Goal: Task Accomplishment & Management: Complete application form

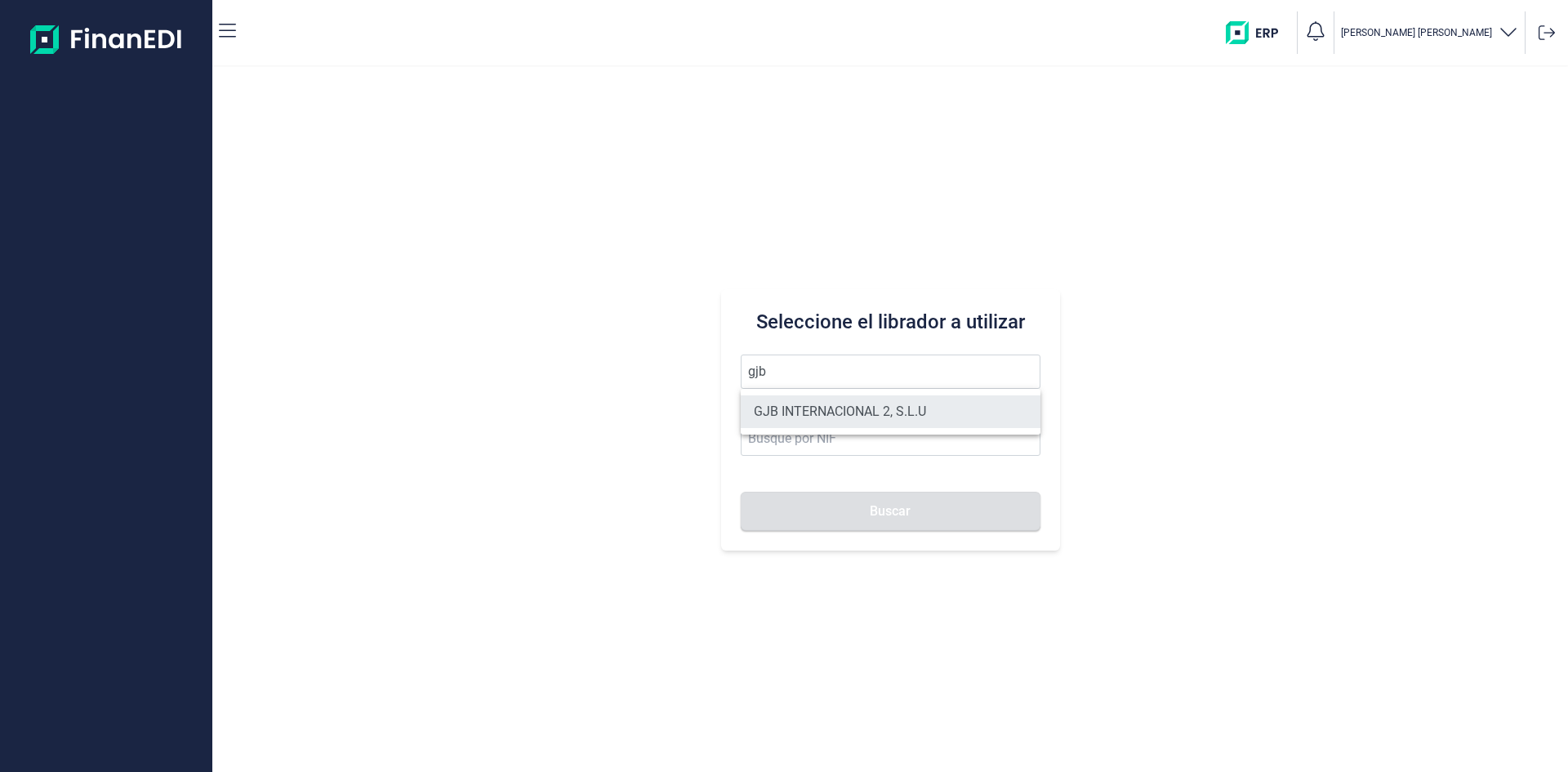
click at [824, 403] on li "GJB INTERNACIONAL 2, S.L.U" at bounding box center [891, 412] width 300 height 33
type input "GJB INTERNACIONAL 2, S.L.U"
type input "B05482971"
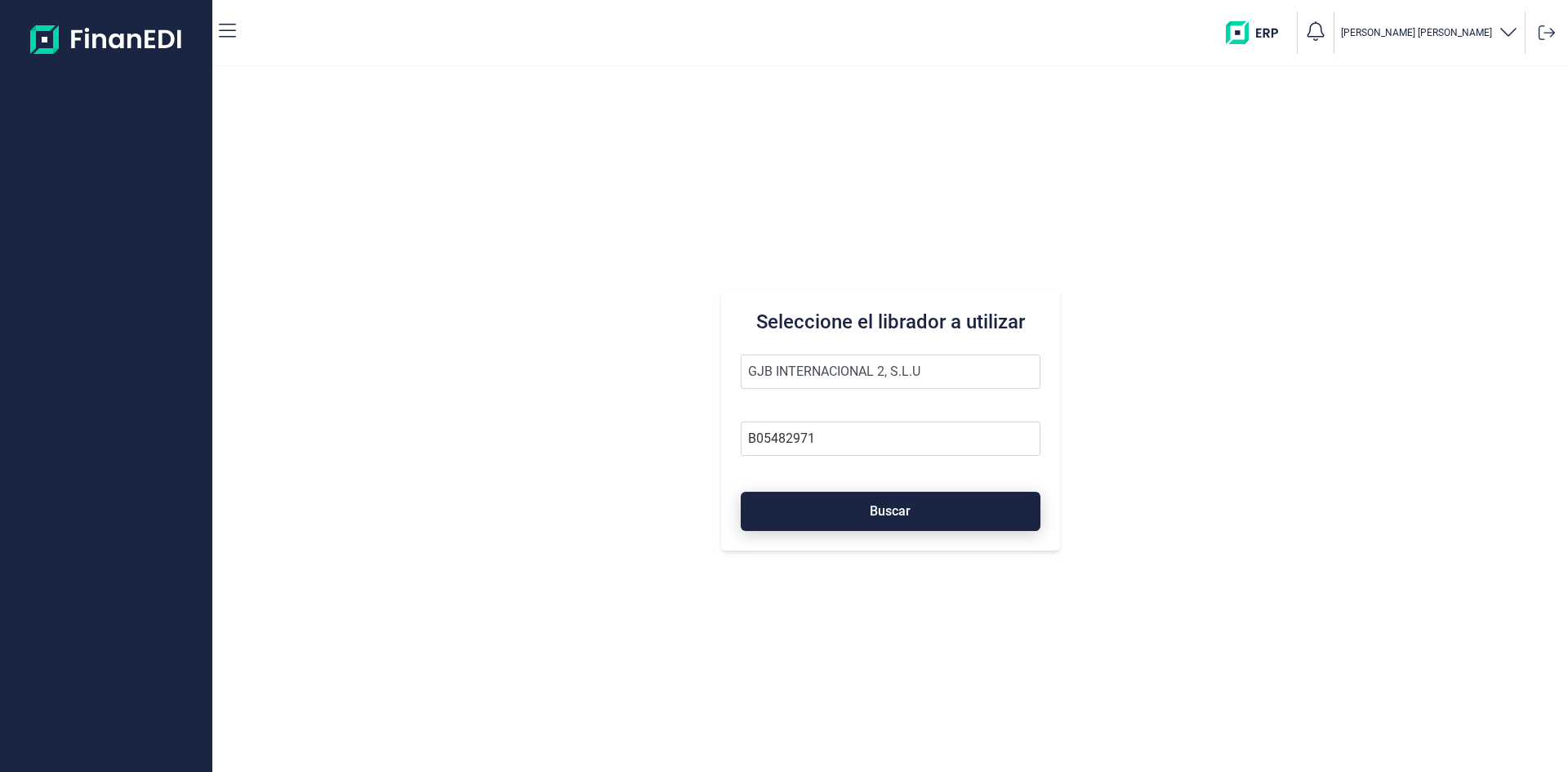
click at [865, 512] on button "Buscar" at bounding box center [891, 511] width 300 height 39
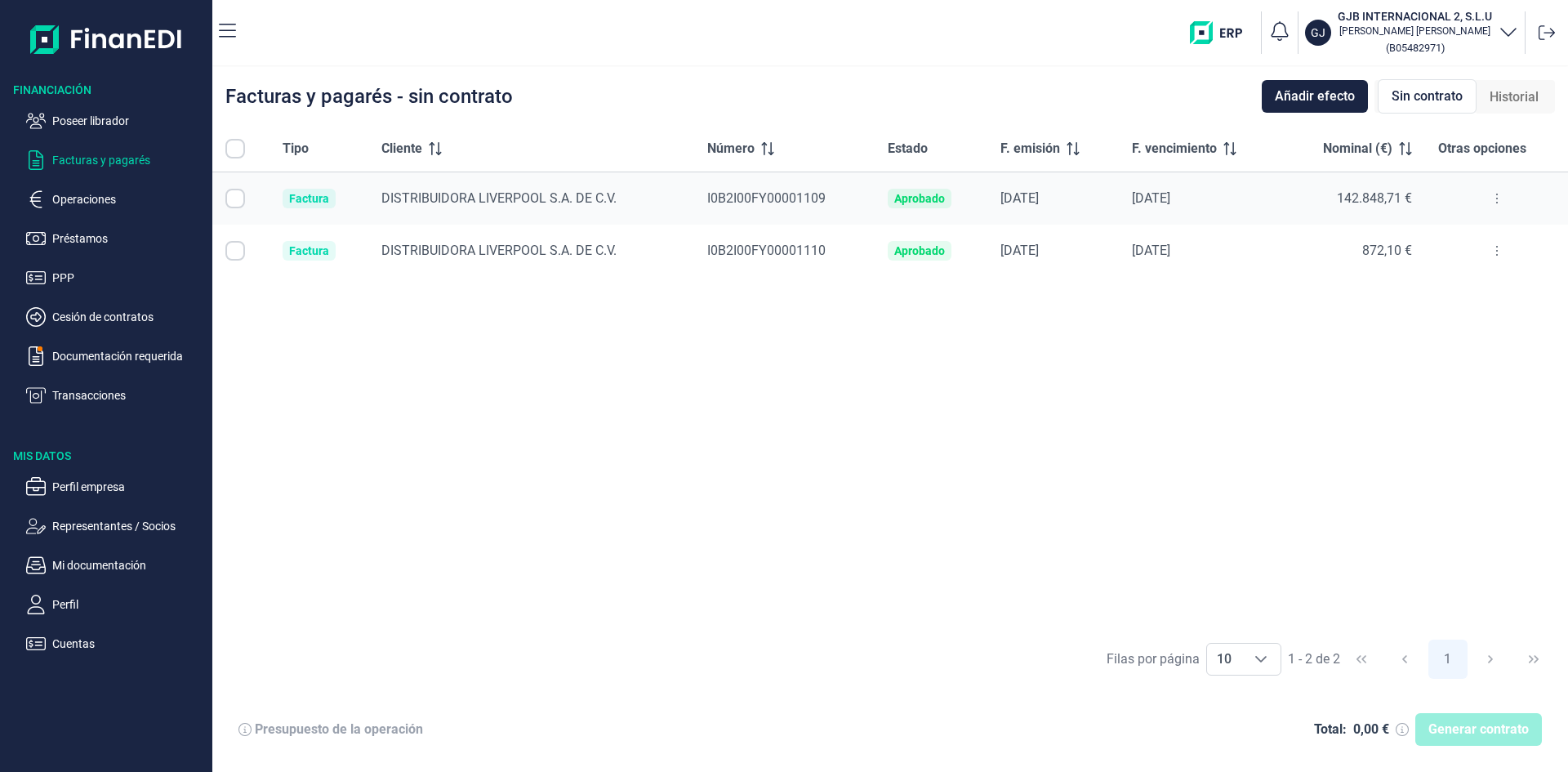
checkbox input "true"
click at [1461, 726] on span "Generar contrato" at bounding box center [1478, 729] width 101 height 20
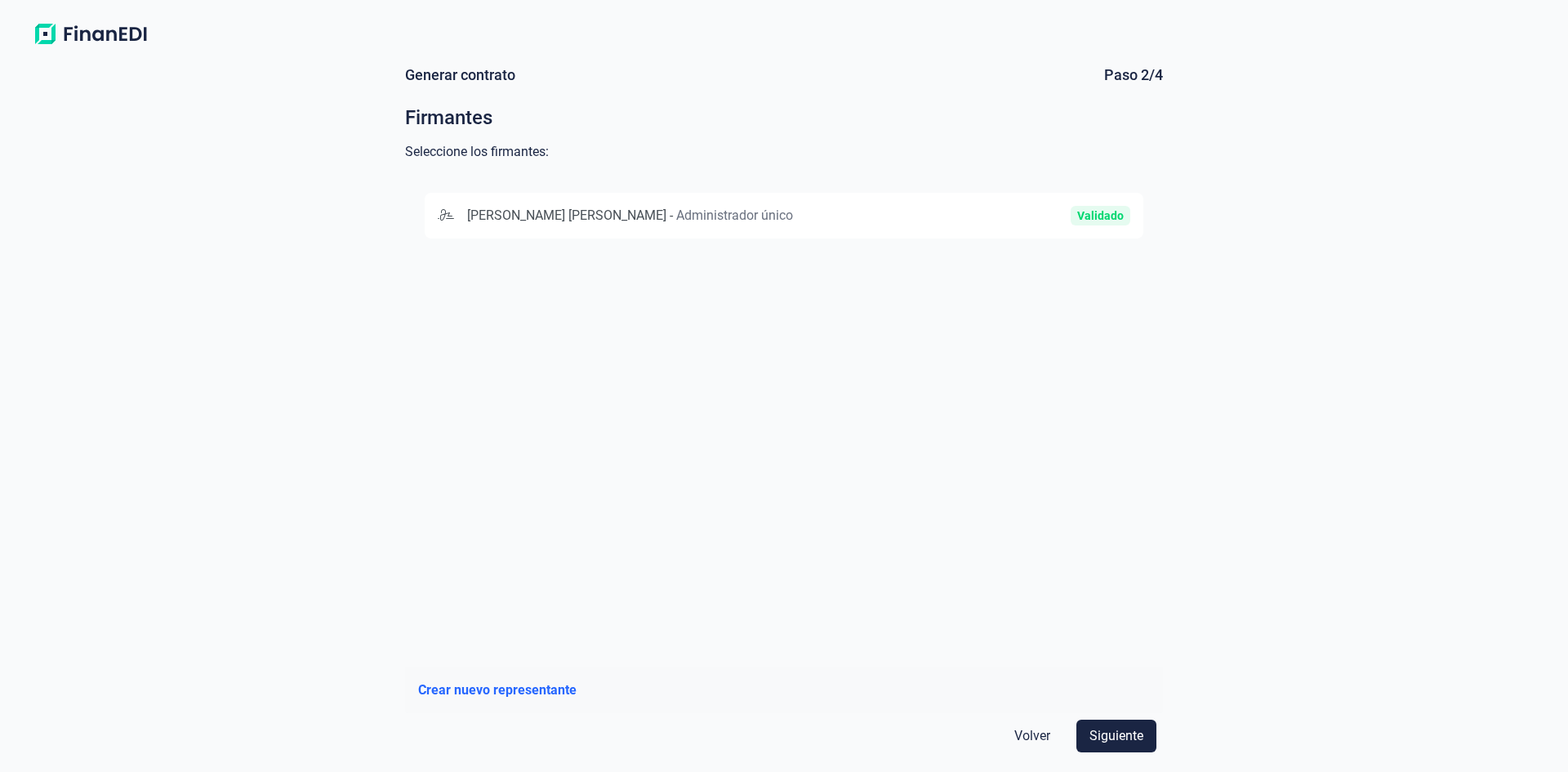
click at [707, 222] on span "Administrador único" at bounding box center [735, 215] width 117 height 16
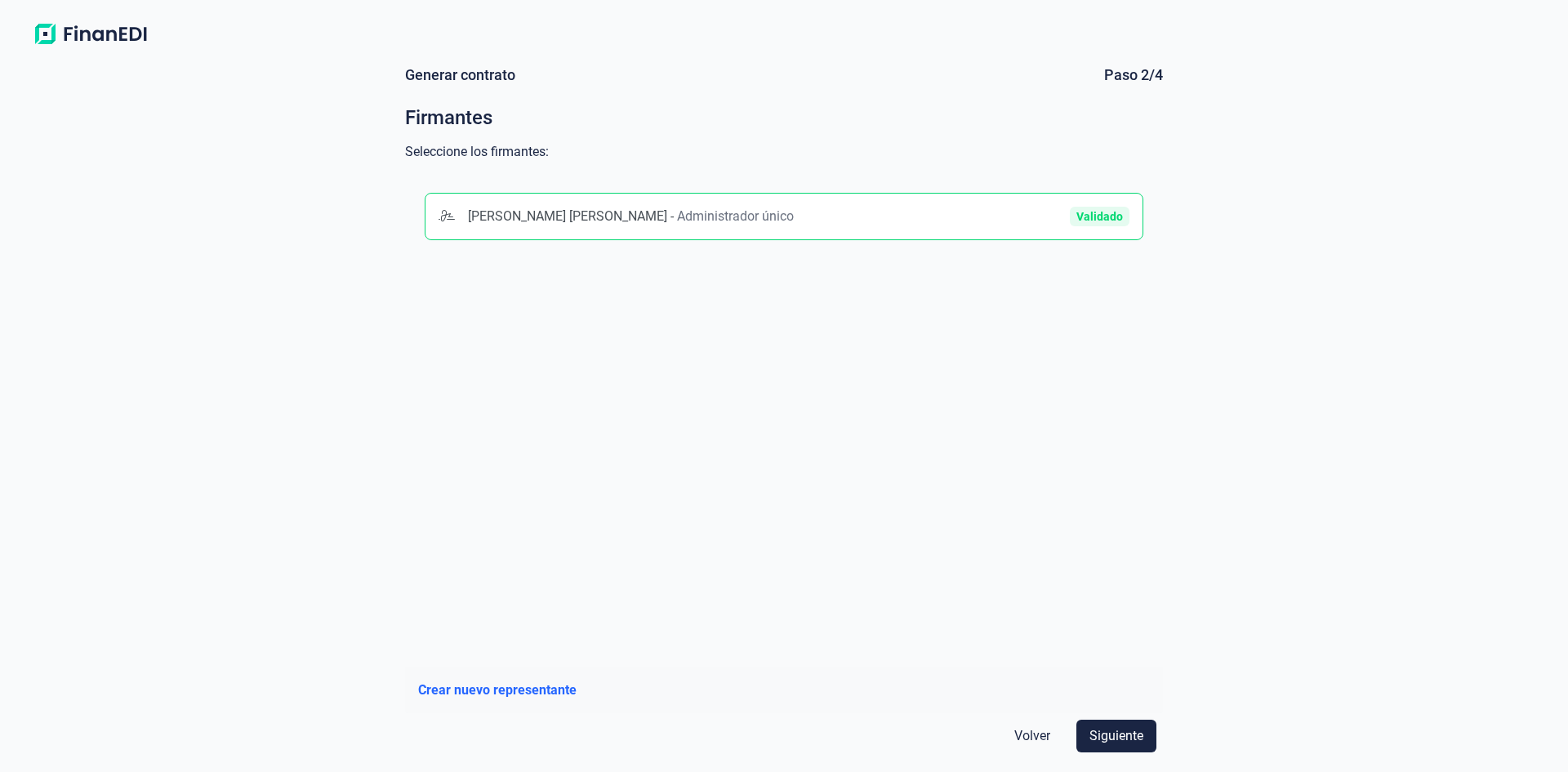
click at [707, 217] on span "Administrador único" at bounding box center [736, 216] width 117 height 16
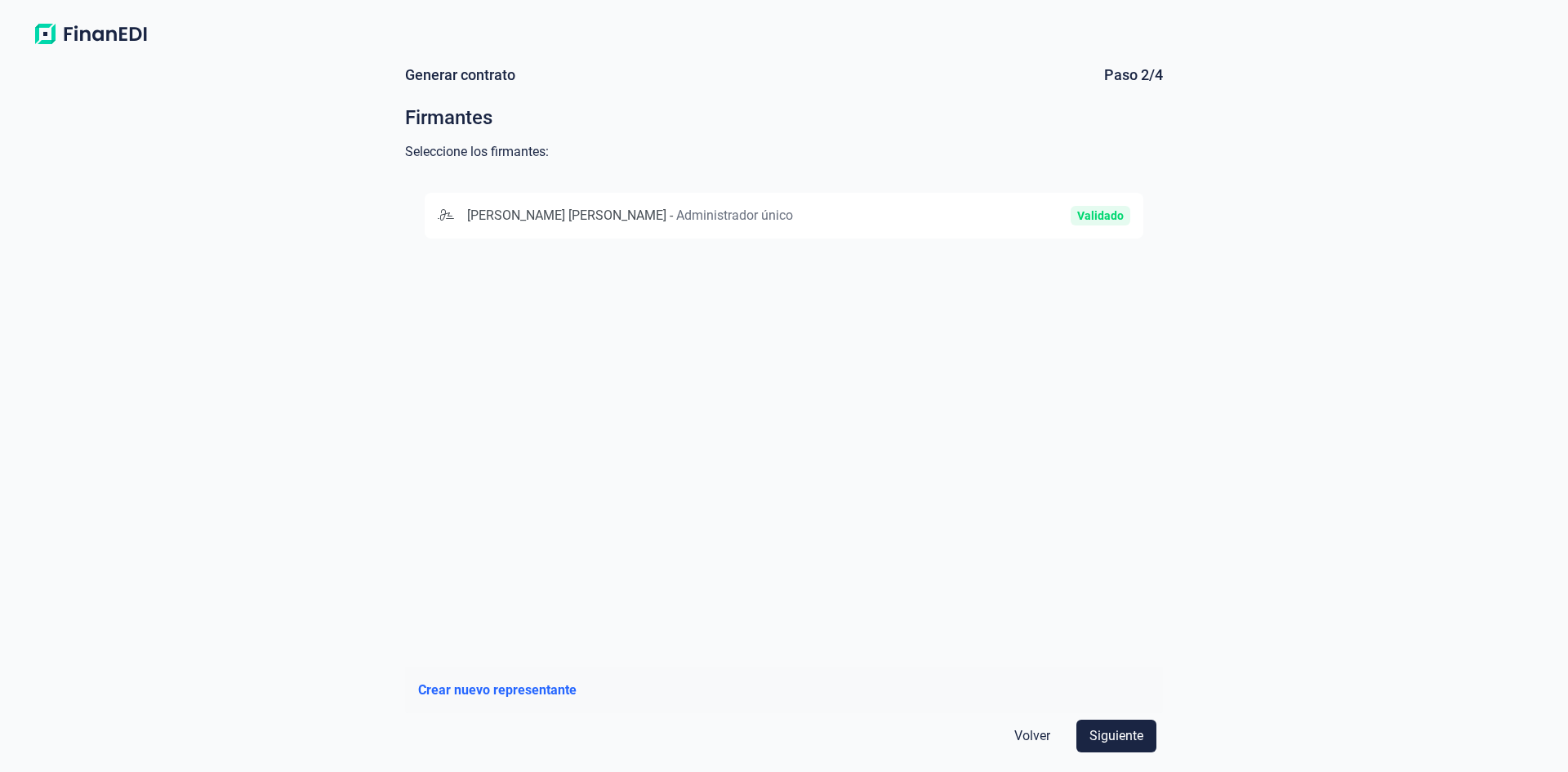
click at [707, 217] on span "Administrador único" at bounding box center [735, 215] width 117 height 16
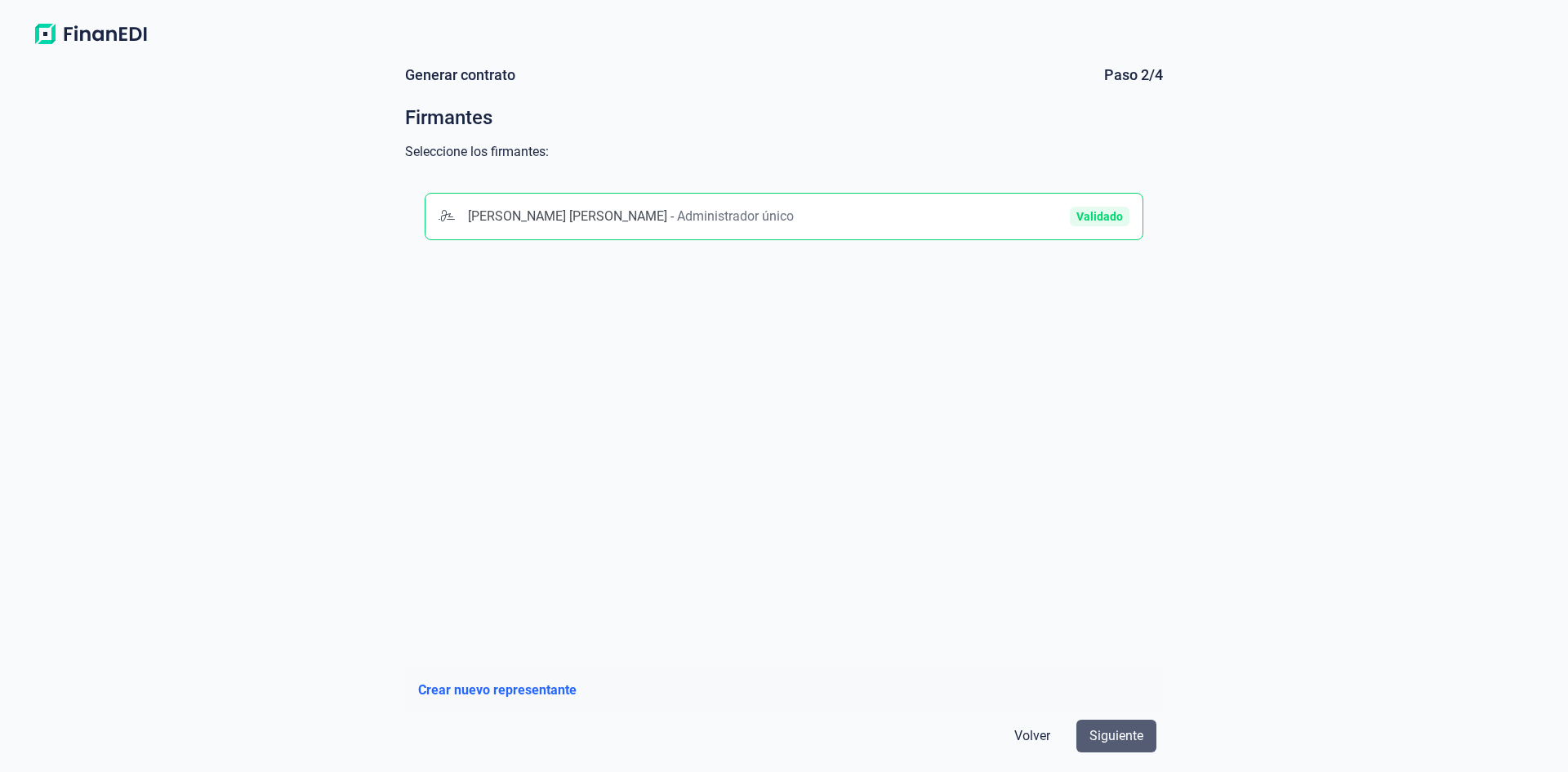
click at [1101, 732] on span "Siguiente" at bounding box center [1116, 736] width 54 height 20
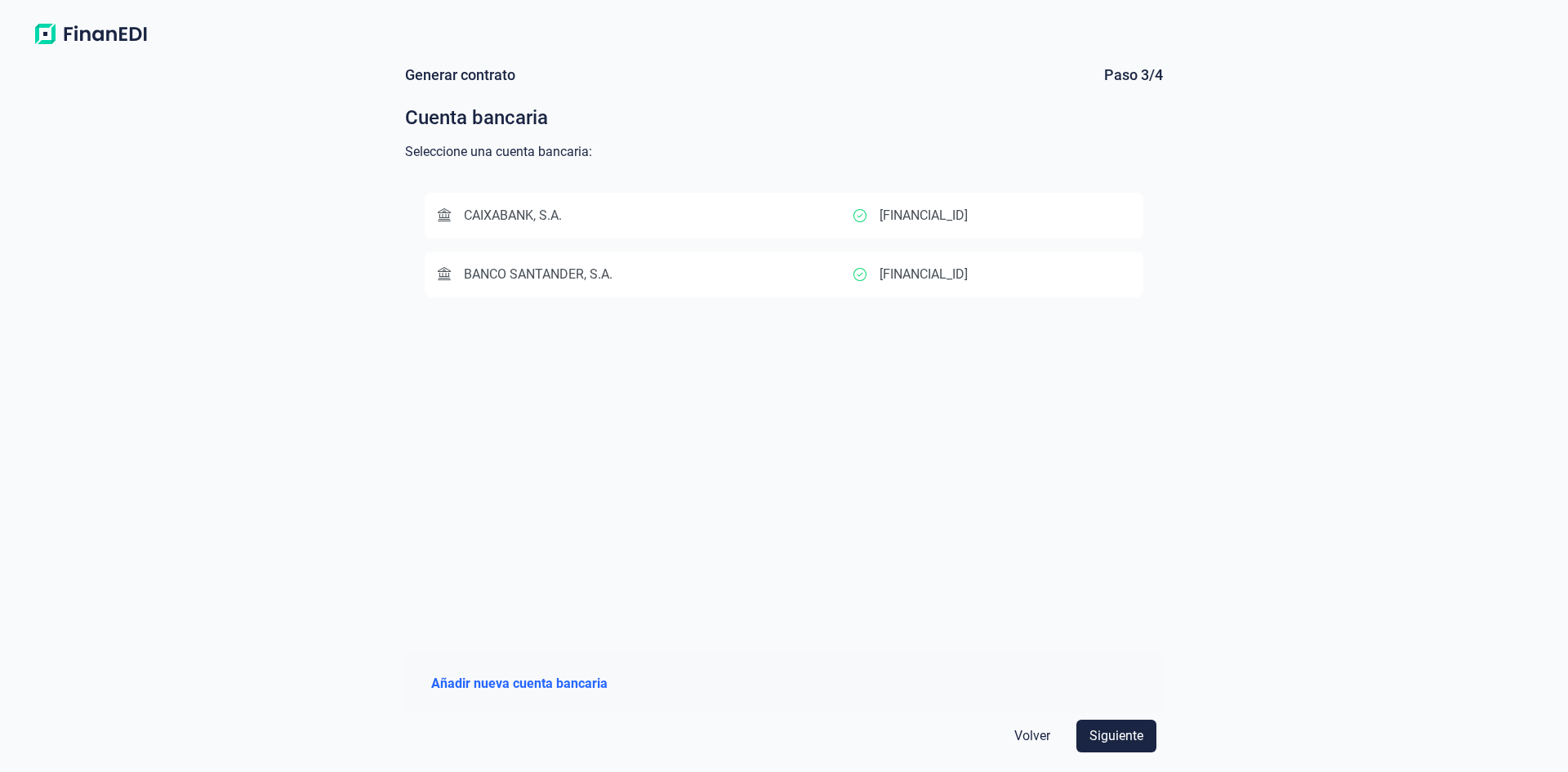
click at [1035, 739] on span "Volver" at bounding box center [1032, 736] width 36 height 20
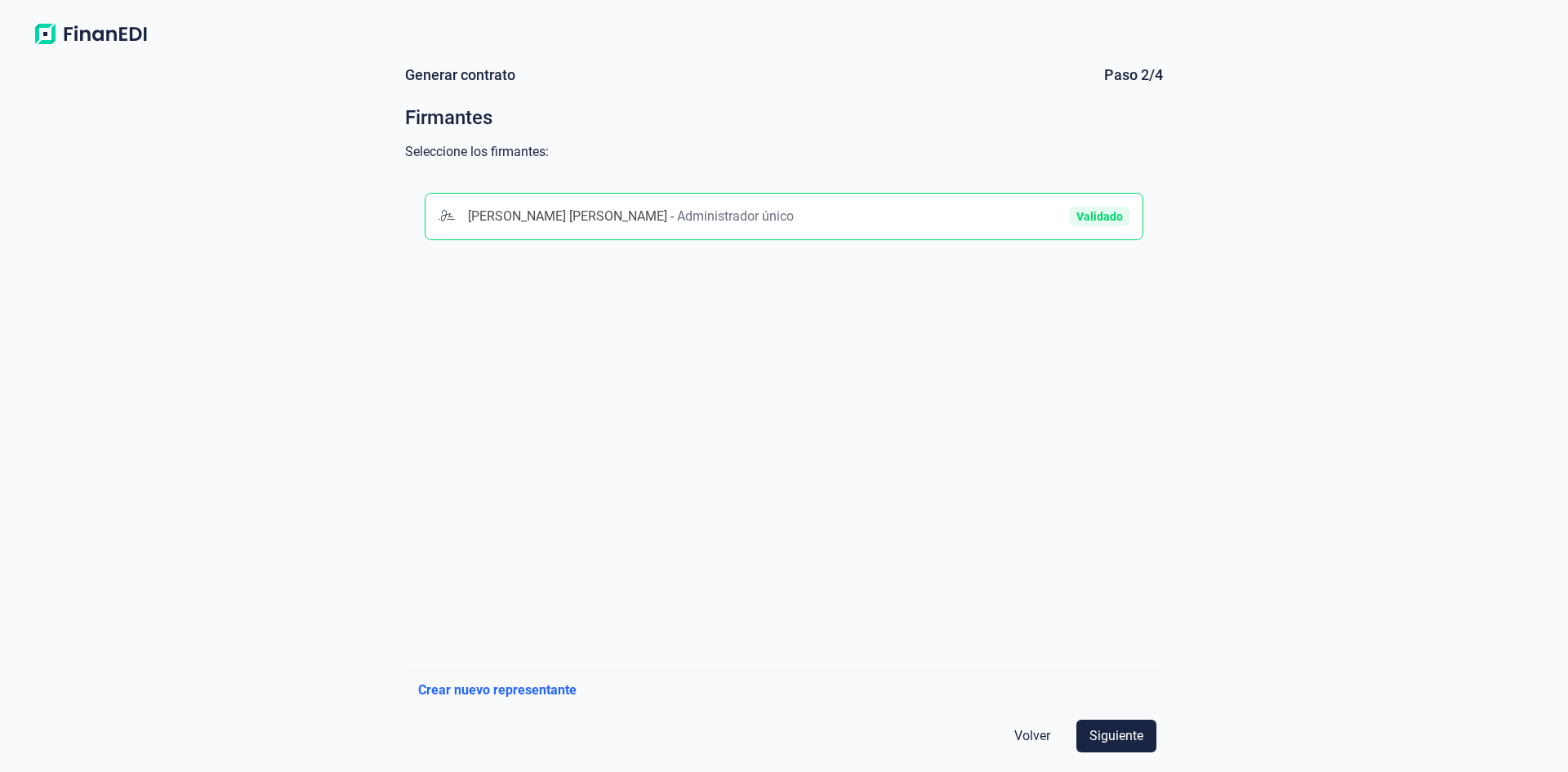
click at [1035, 739] on span "Volver" at bounding box center [1032, 736] width 36 height 20
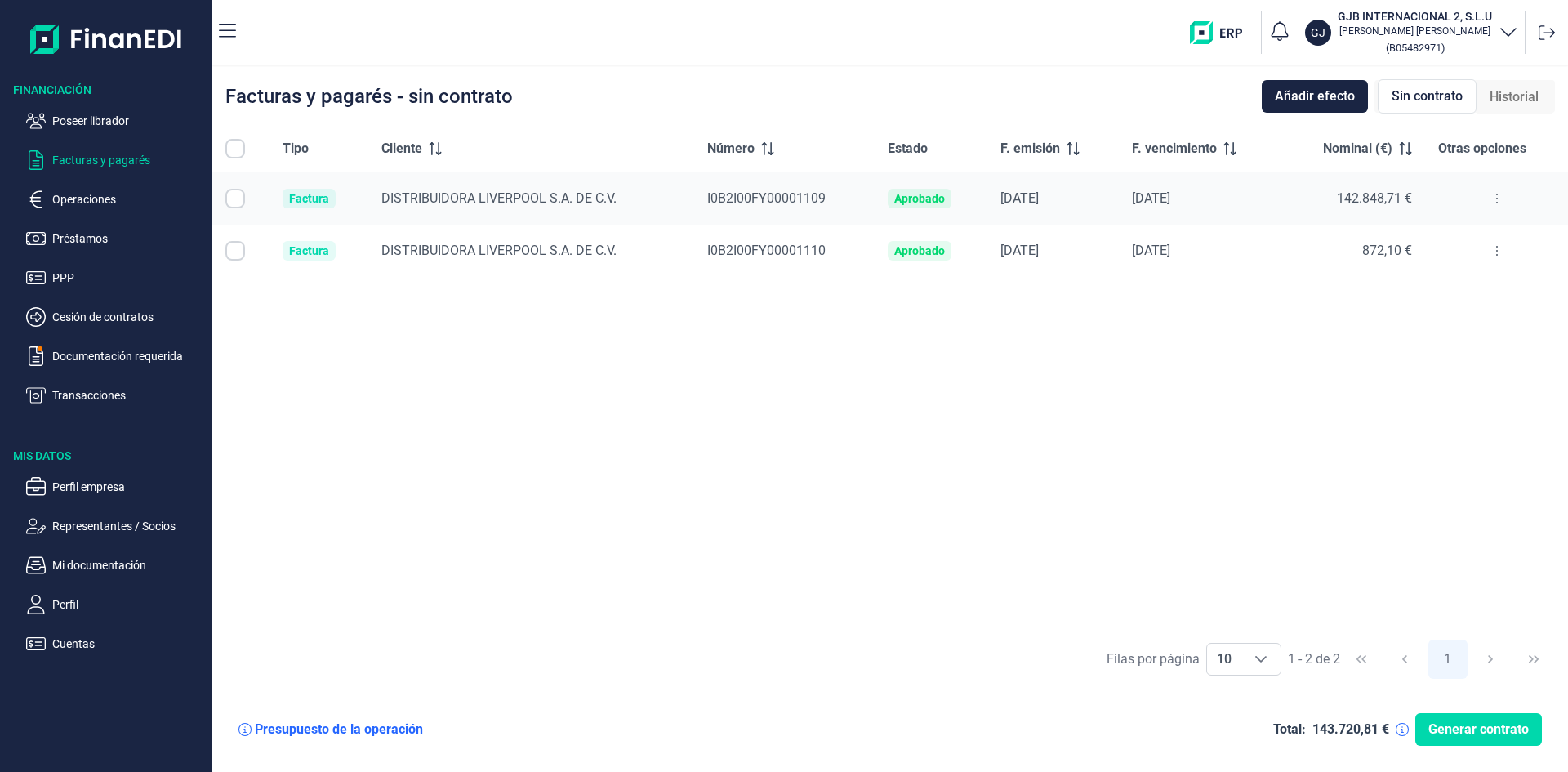
checkbox input "true"
click at [115, 396] on p "Transacciones" at bounding box center [129, 395] width 153 height 20
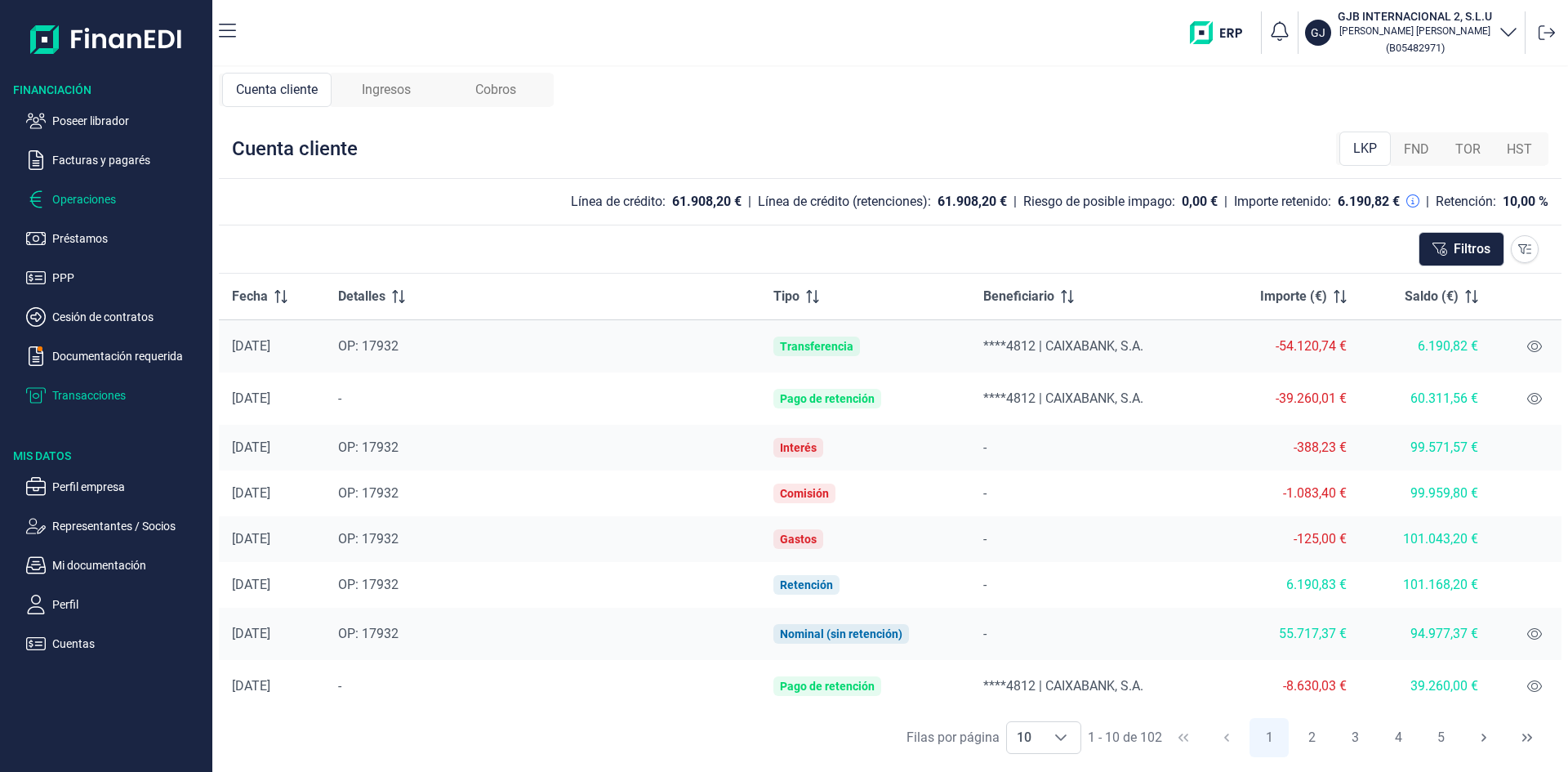
click at [102, 203] on p "Operaciones" at bounding box center [129, 199] width 153 height 20
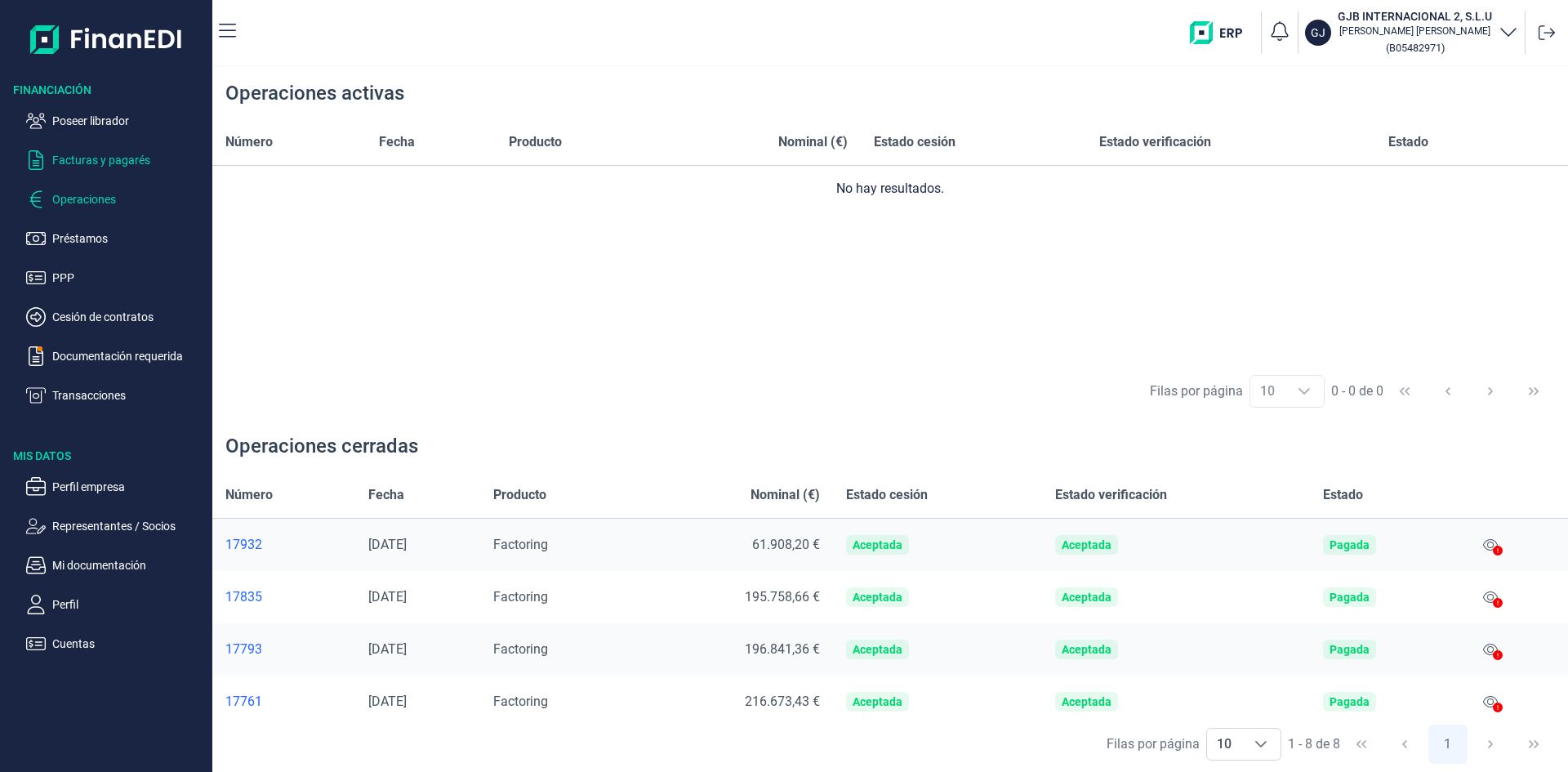
click at [115, 165] on p "Facturas y pagarés" at bounding box center [129, 159] width 153 height 20
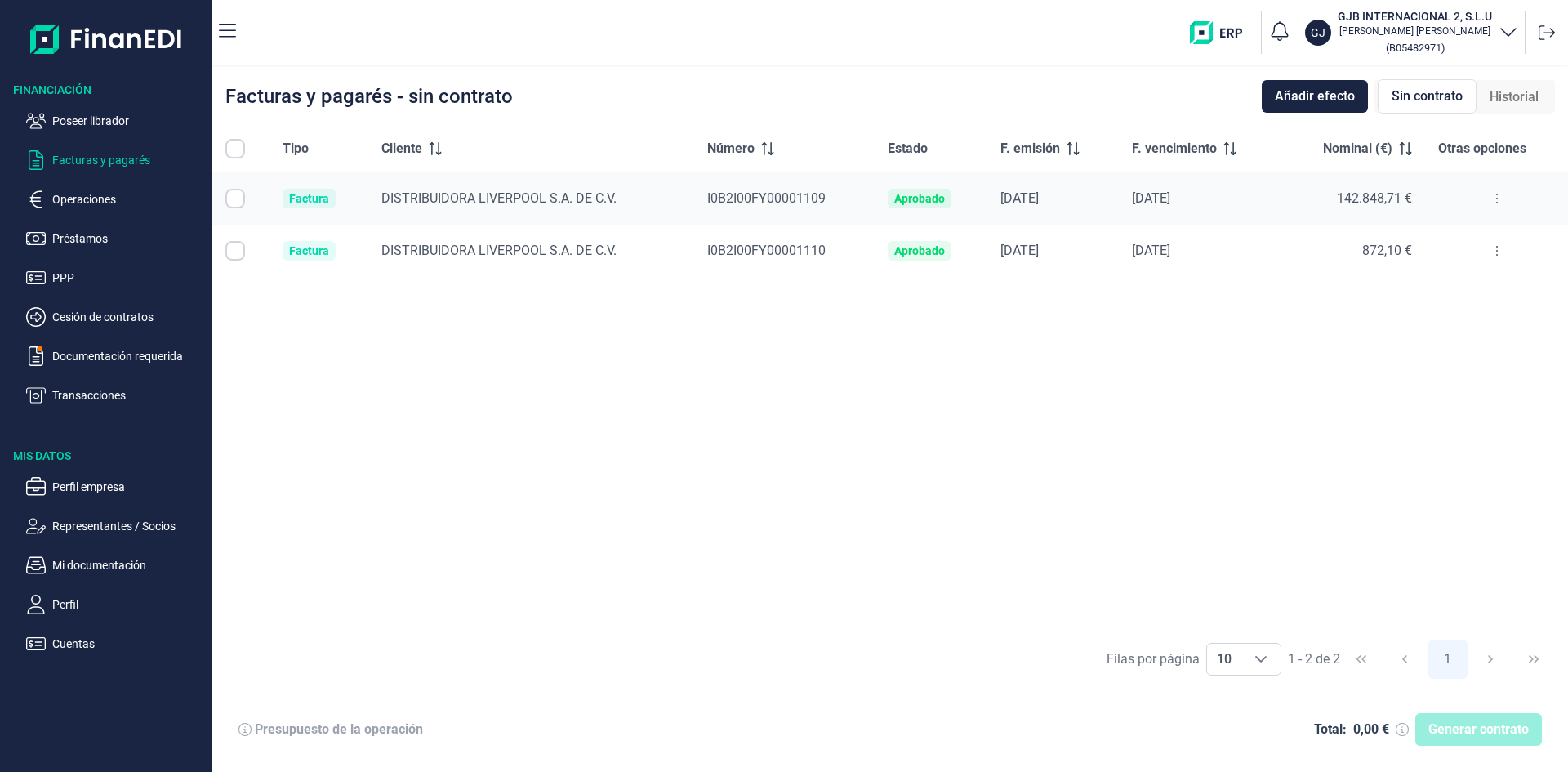
checkbox input "true"
click at [1474, 728] on span "Generar contrato" at bounding box center [1478, 729] width 101 height 20
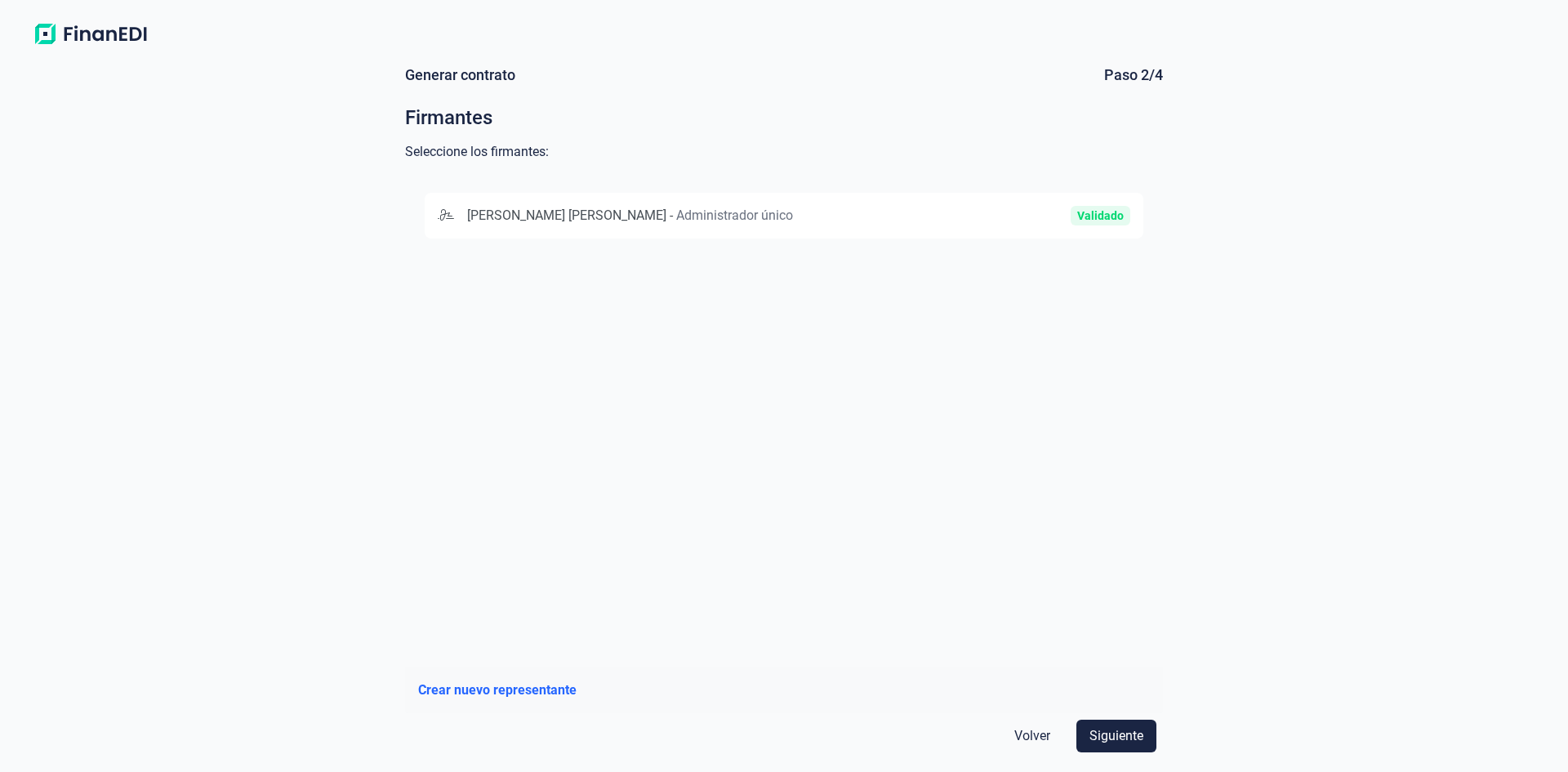
click at [706, 217] on span "Administrador único" at bounding box center [735, 215] width 117 height 16
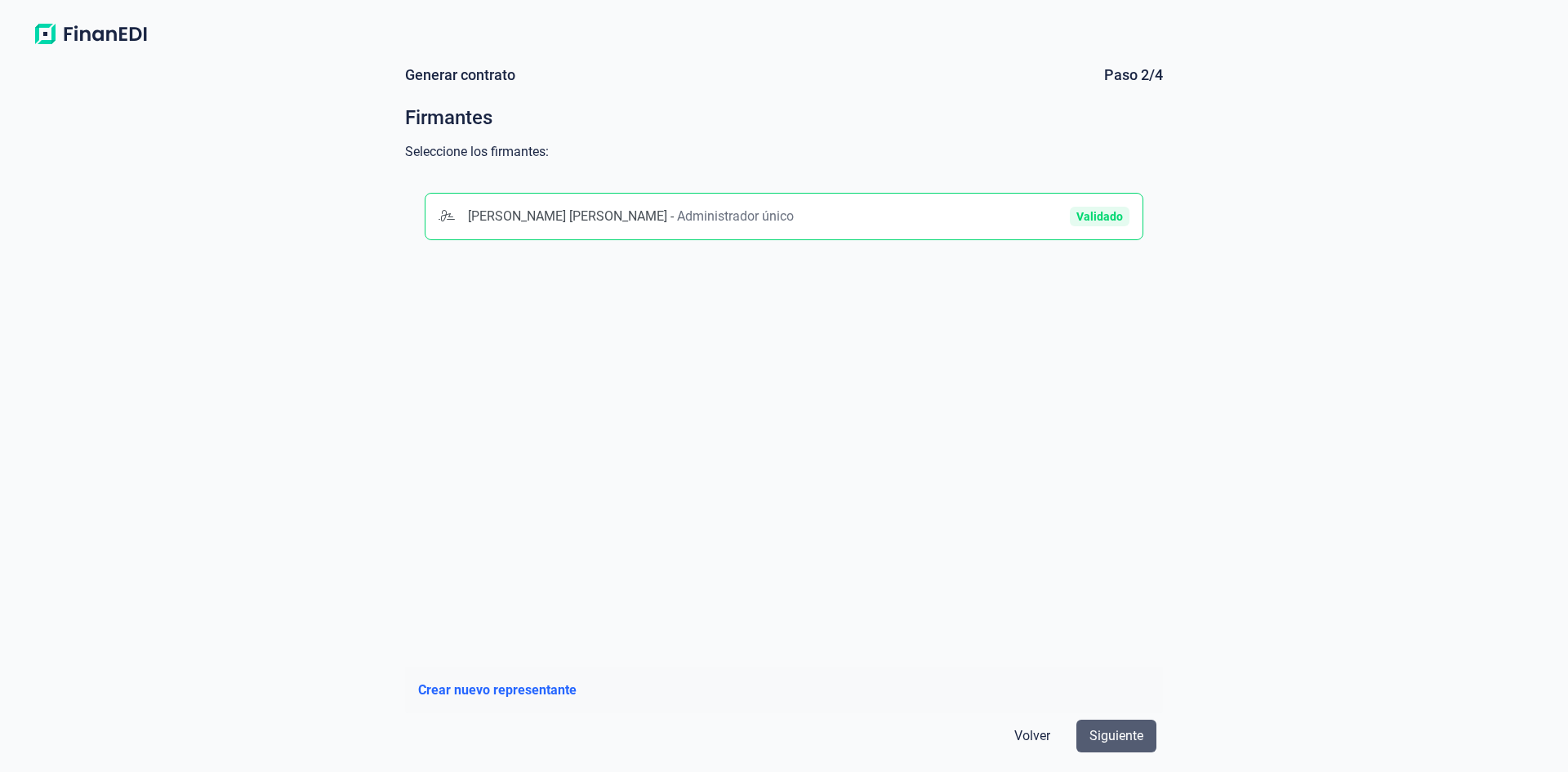
click at [1116, 734] on span "Siguiente" at bounding box center [1116, 736] width 54 height 20
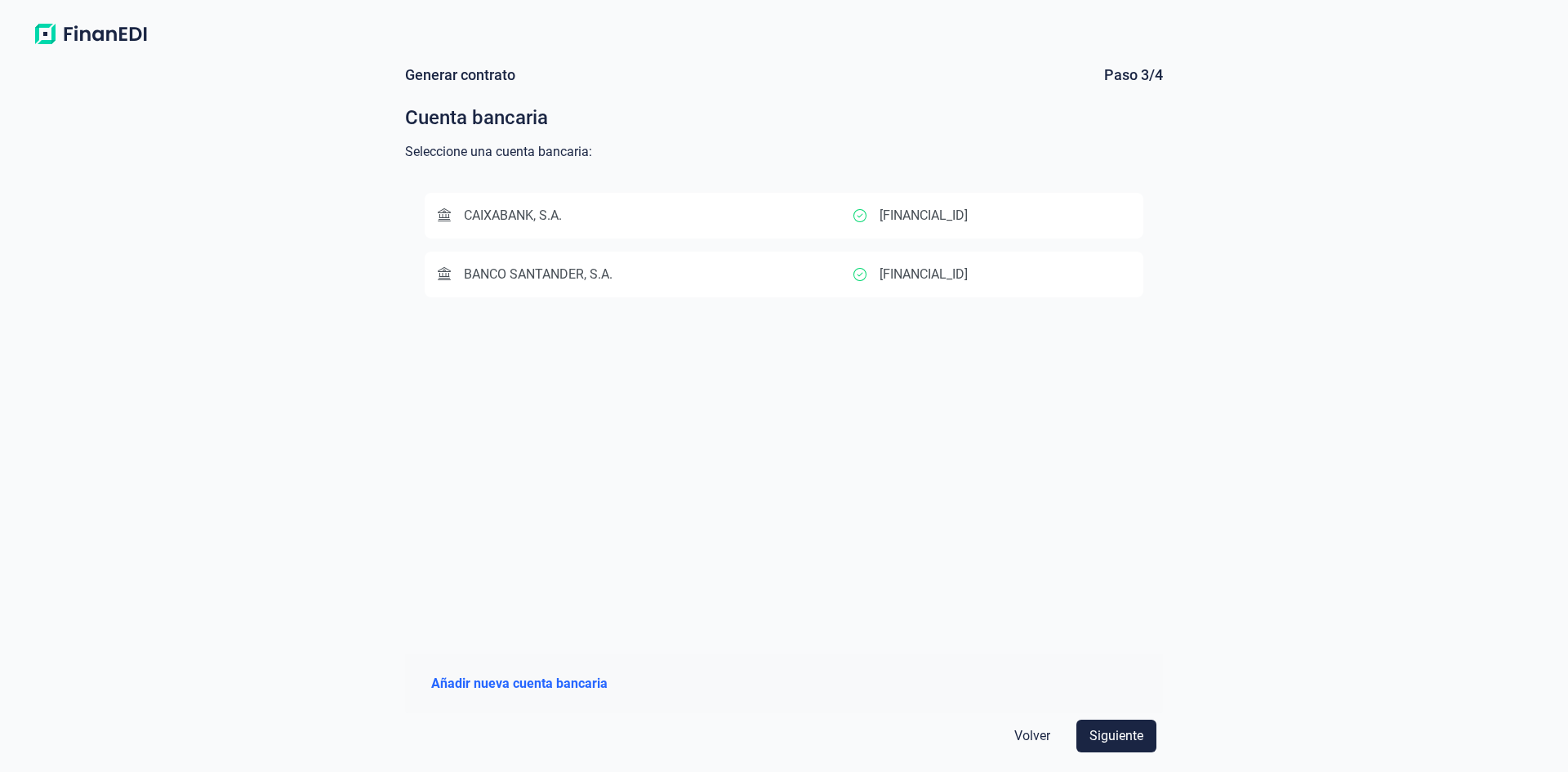
click at [568, 208] on div "CAIXABANK, S.A." at bounding box center [645, 215] width 415 height 20
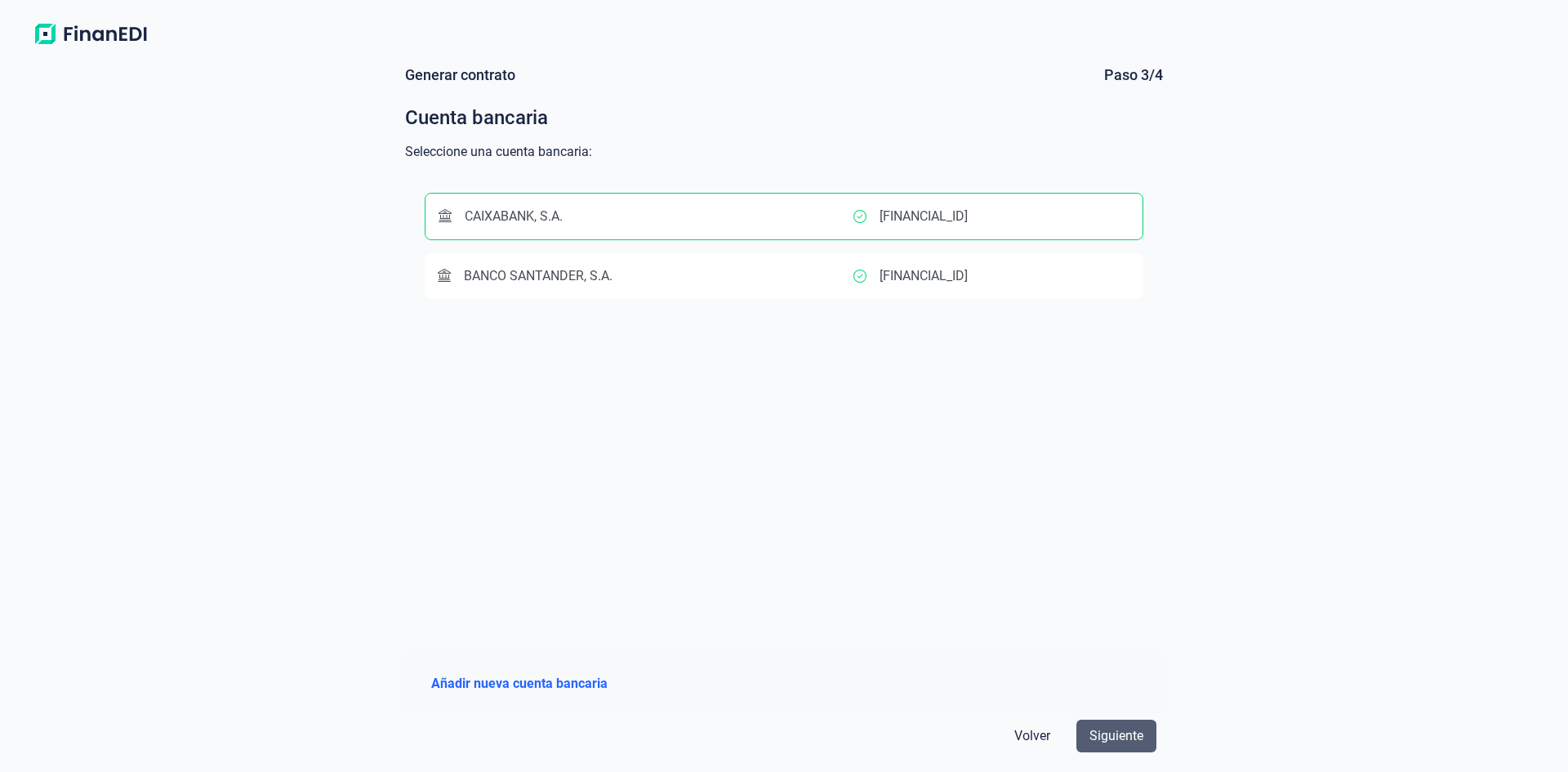
click at [1131, 733] on span "Siguiente" at bounding box center [1116, 736] width 54 height 20
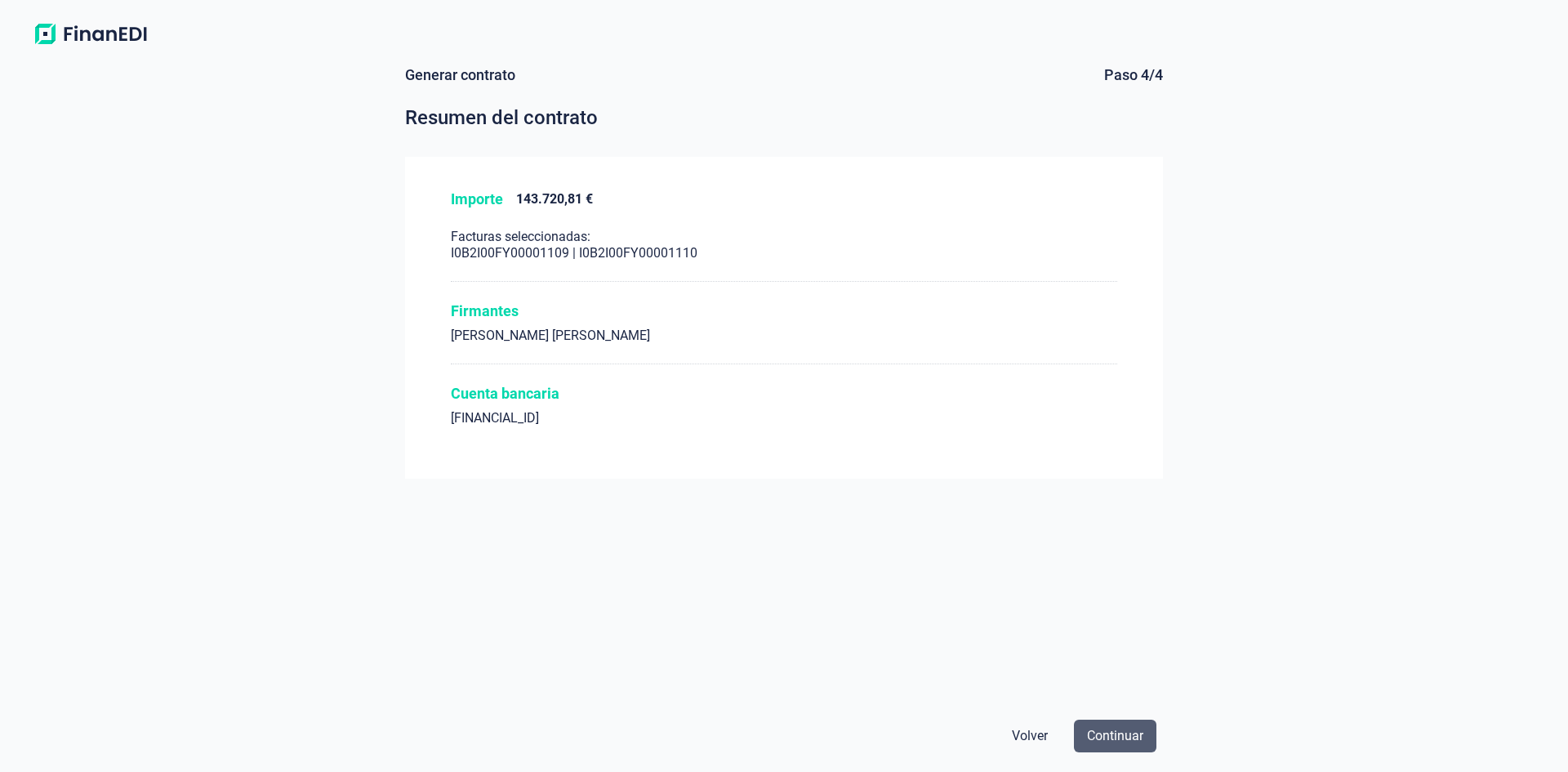
click at [1112, 734] on span "Continuar" at bounding box center [1115, 736] width 56 height 20
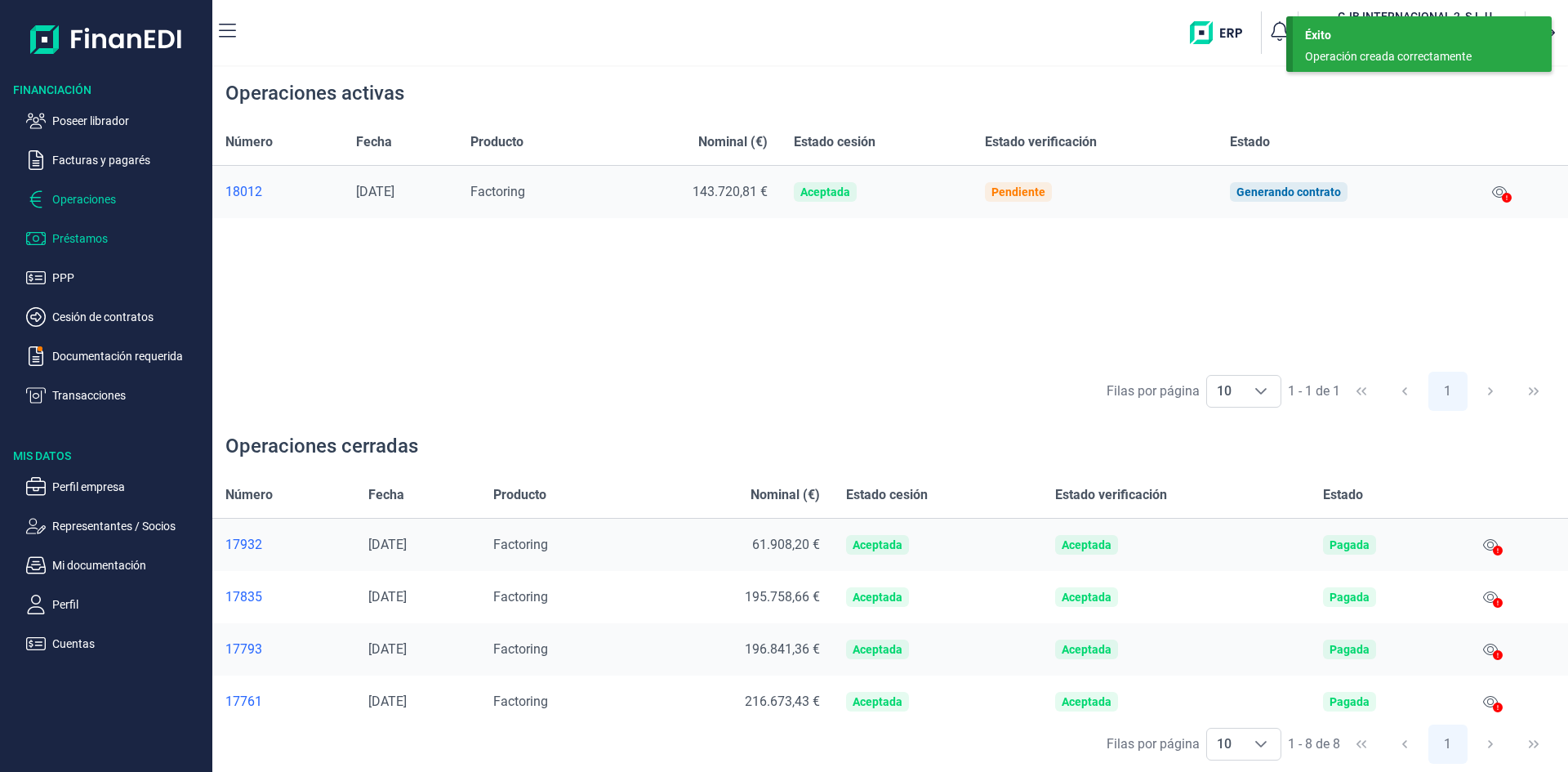
click at [90, 239] on p "Préstamos" at bounding box center [129, 238] width 153 height 20
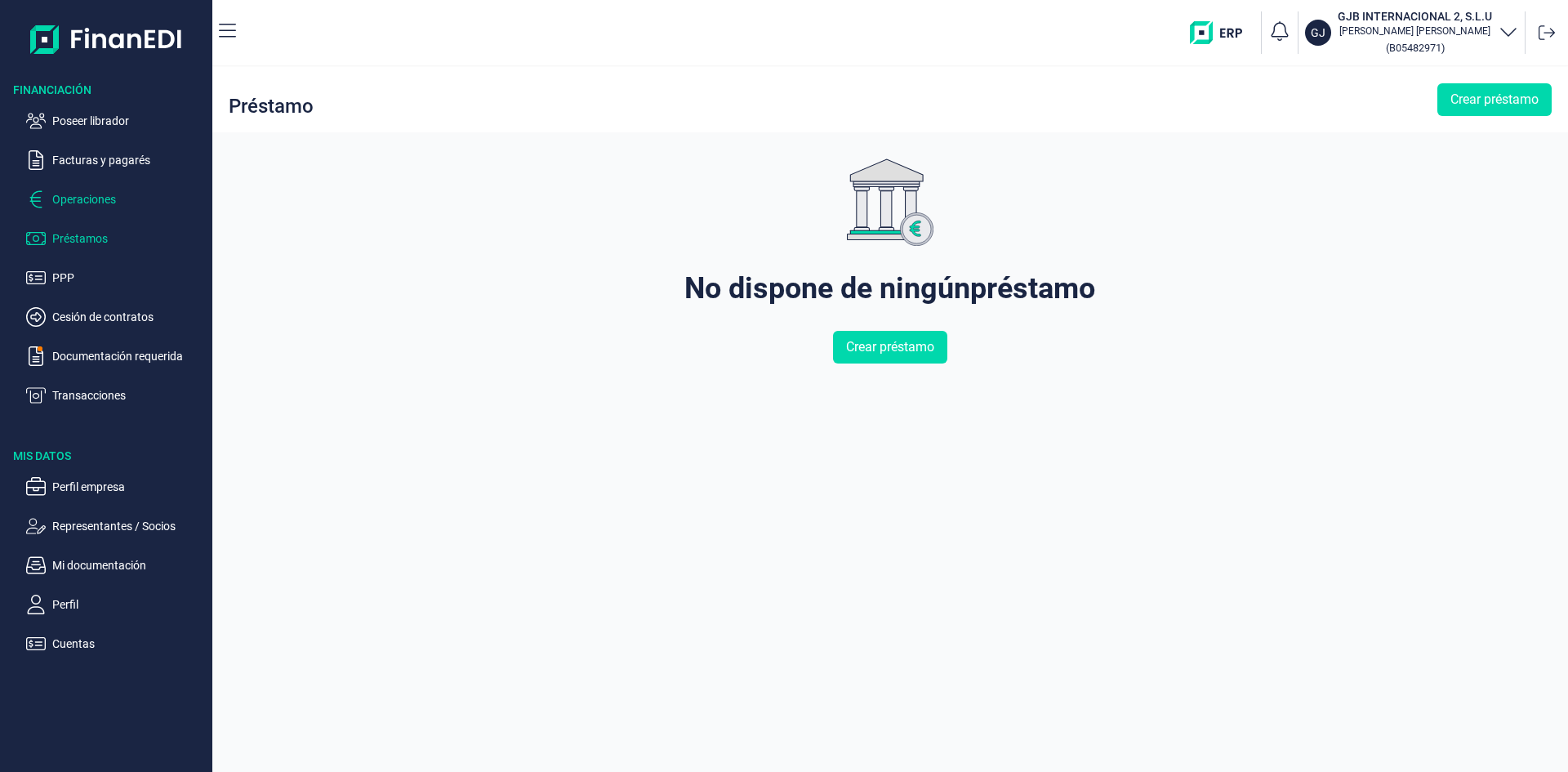
click at [107, 197] on p "Operaciones" at bounding box center [129, 199] width 153 height 20
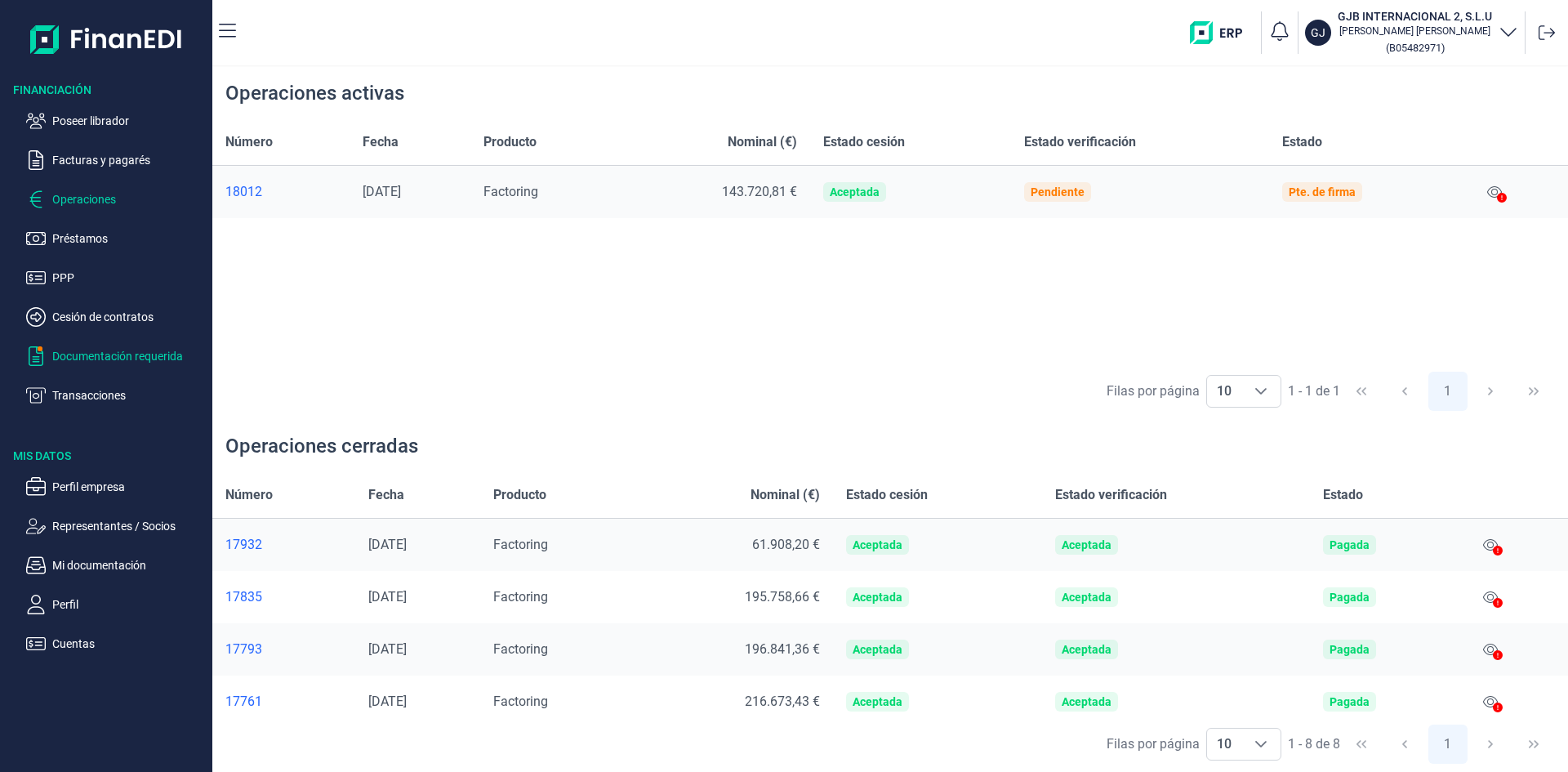
click at [152, 352] on p "Documentación requerida" at bounding box center [129, 356] width 153 height 20
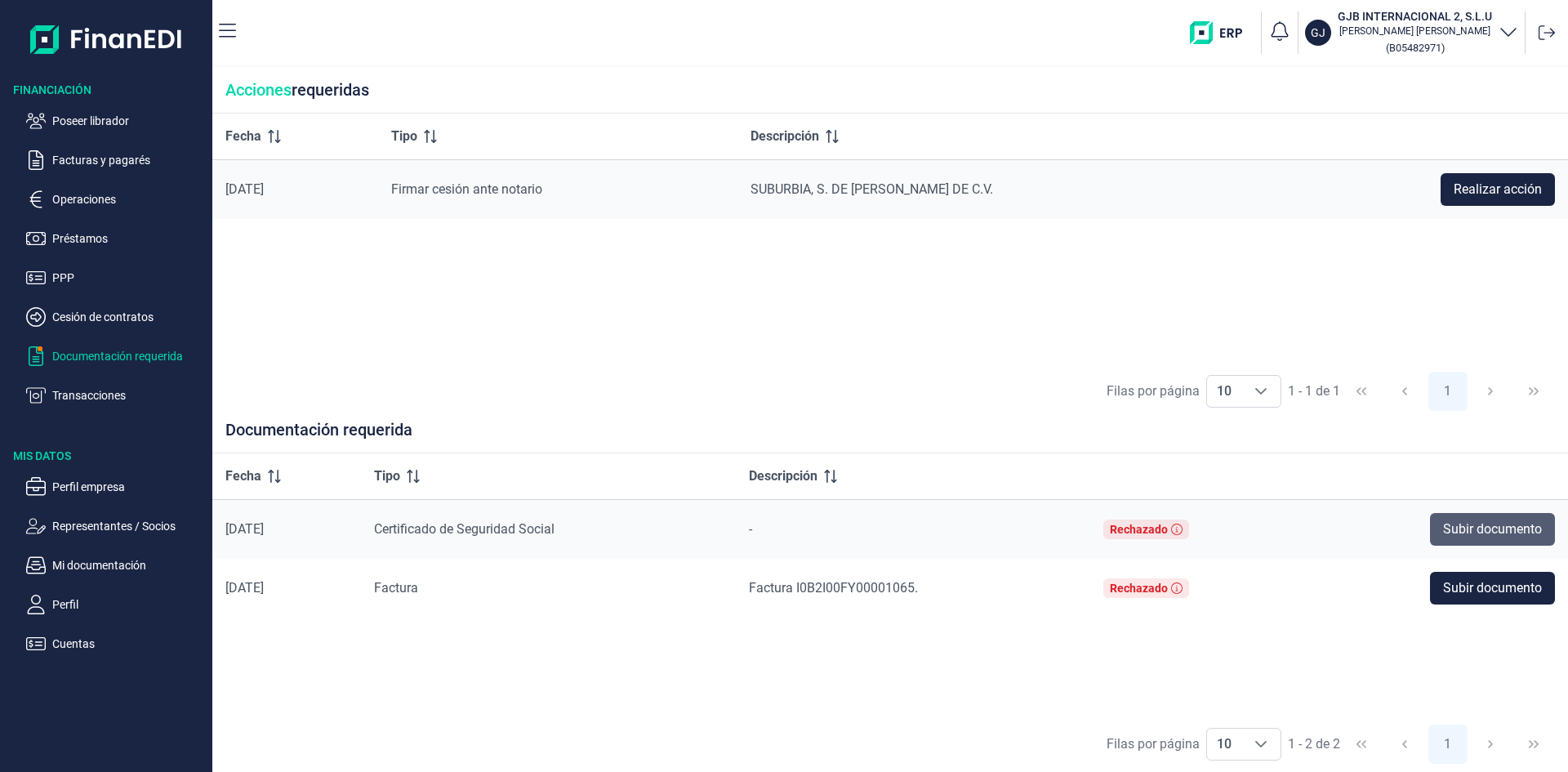
click at [1489, 530] on span "Subir documento" at bounding box center [1492, 529] width 99 height 20
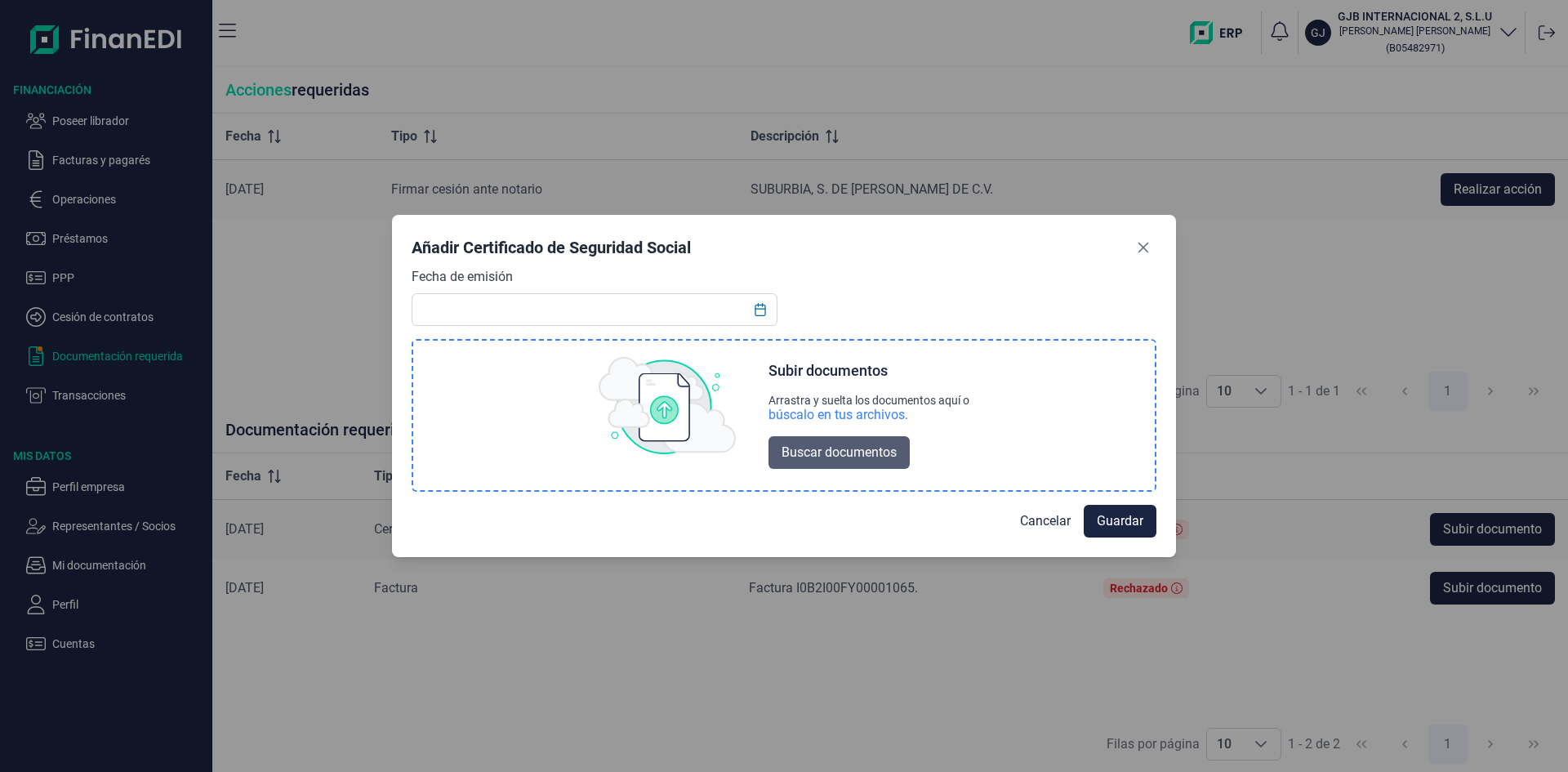
click at [836, 451] on span "Buscar documentos" at bounding box center [839, 452] width 115 height 20
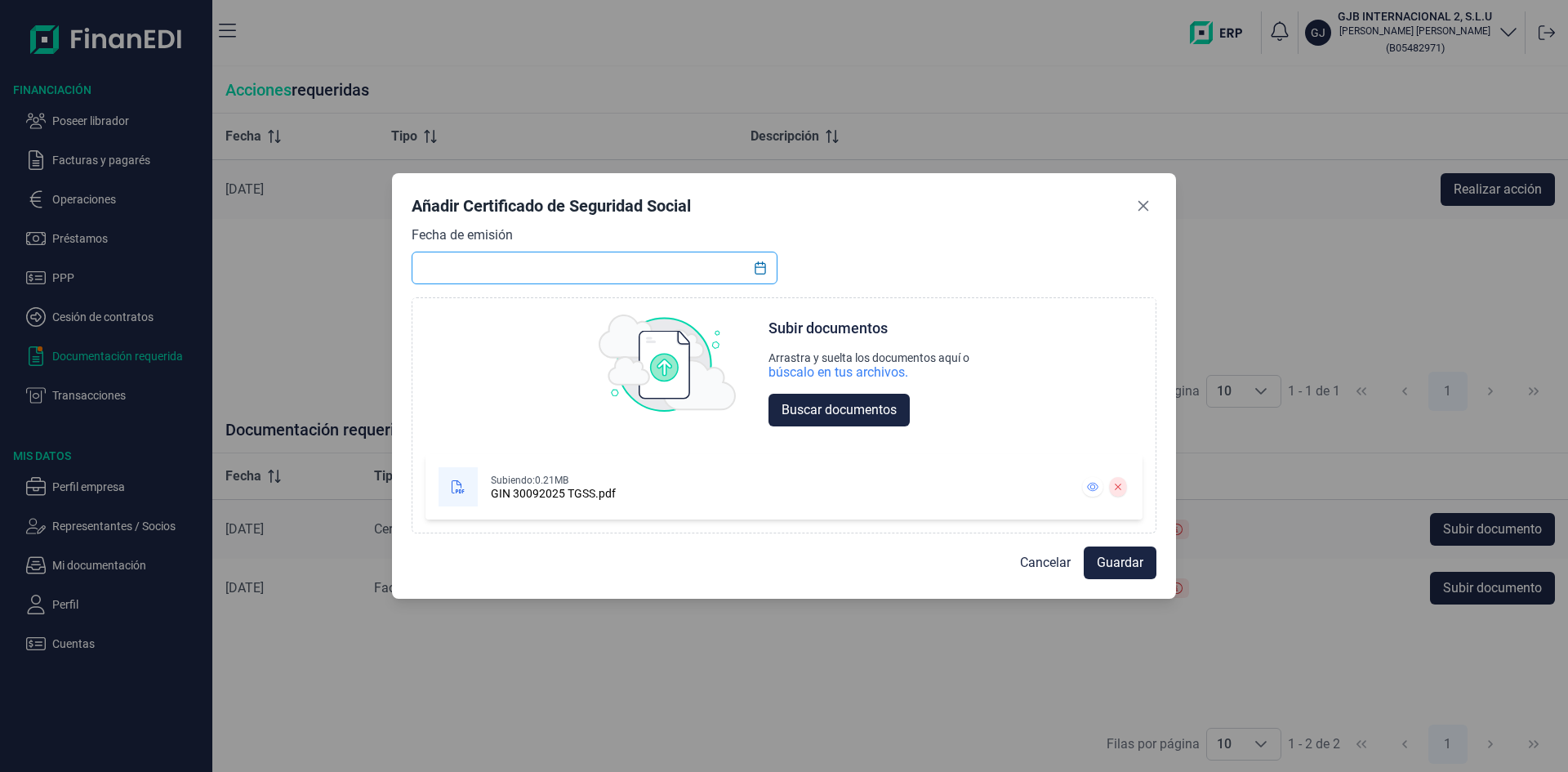
click at [602, 271] on input "text" at bounding box center [594, 268] width 366 height 33
click at [766, 268] on icon "Choose Date" at bounding box center [760, 267] width 13 height 13
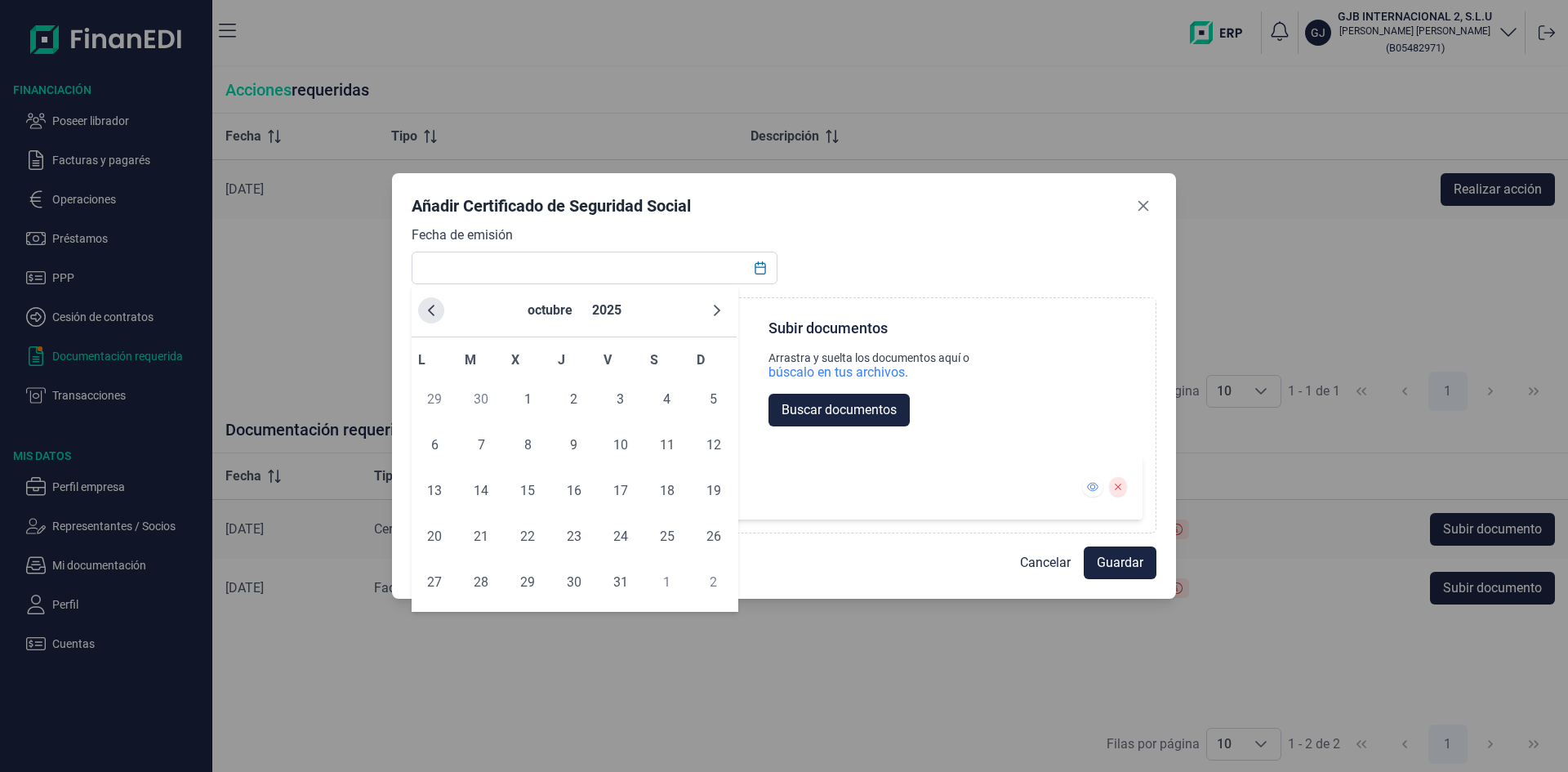
click at [435, 310] on icon "Previous Month" at bounding box center [431, 310] width 13 height 13
click at [473, 582] on span "30" at bounding box center [481, 582] width 33 height 33
type input "[DATE]"
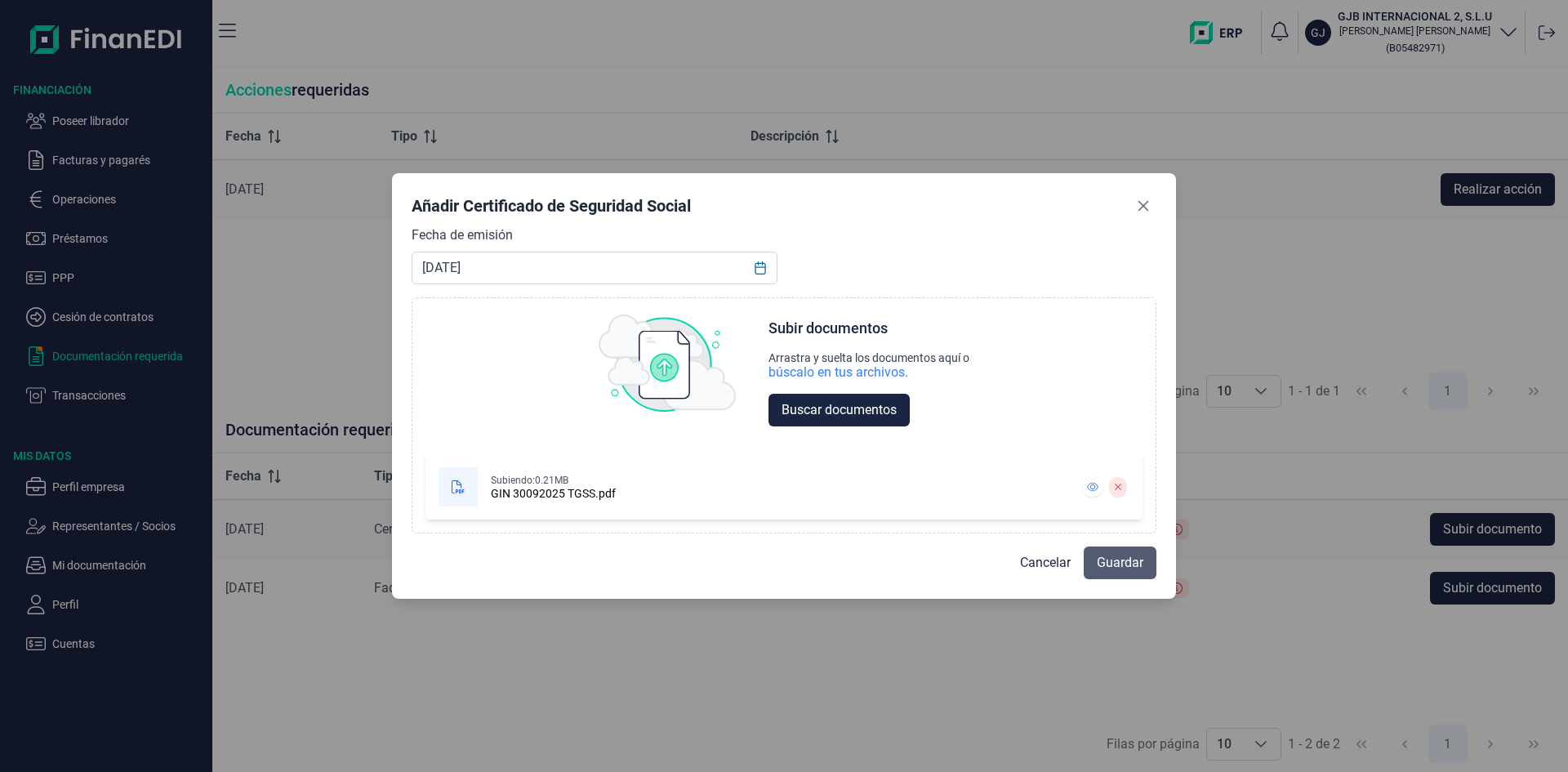
click at [1117, 564] on span "Guardar" at bounding box center [1120, 563] width 47 height 20
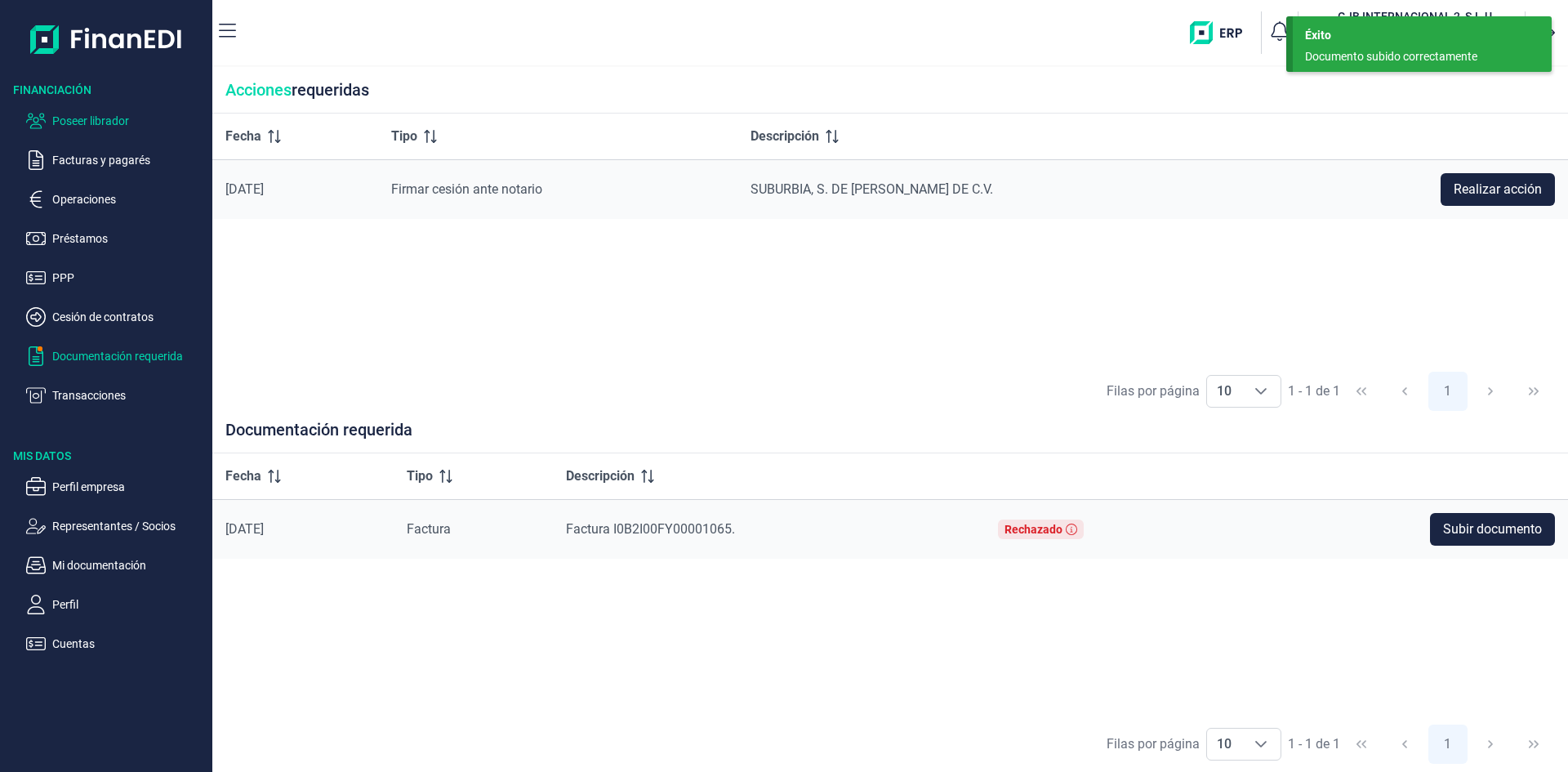
click at [95, 121] on p "Poseer librador" at bounding box center [129, 121] width 153 height 20
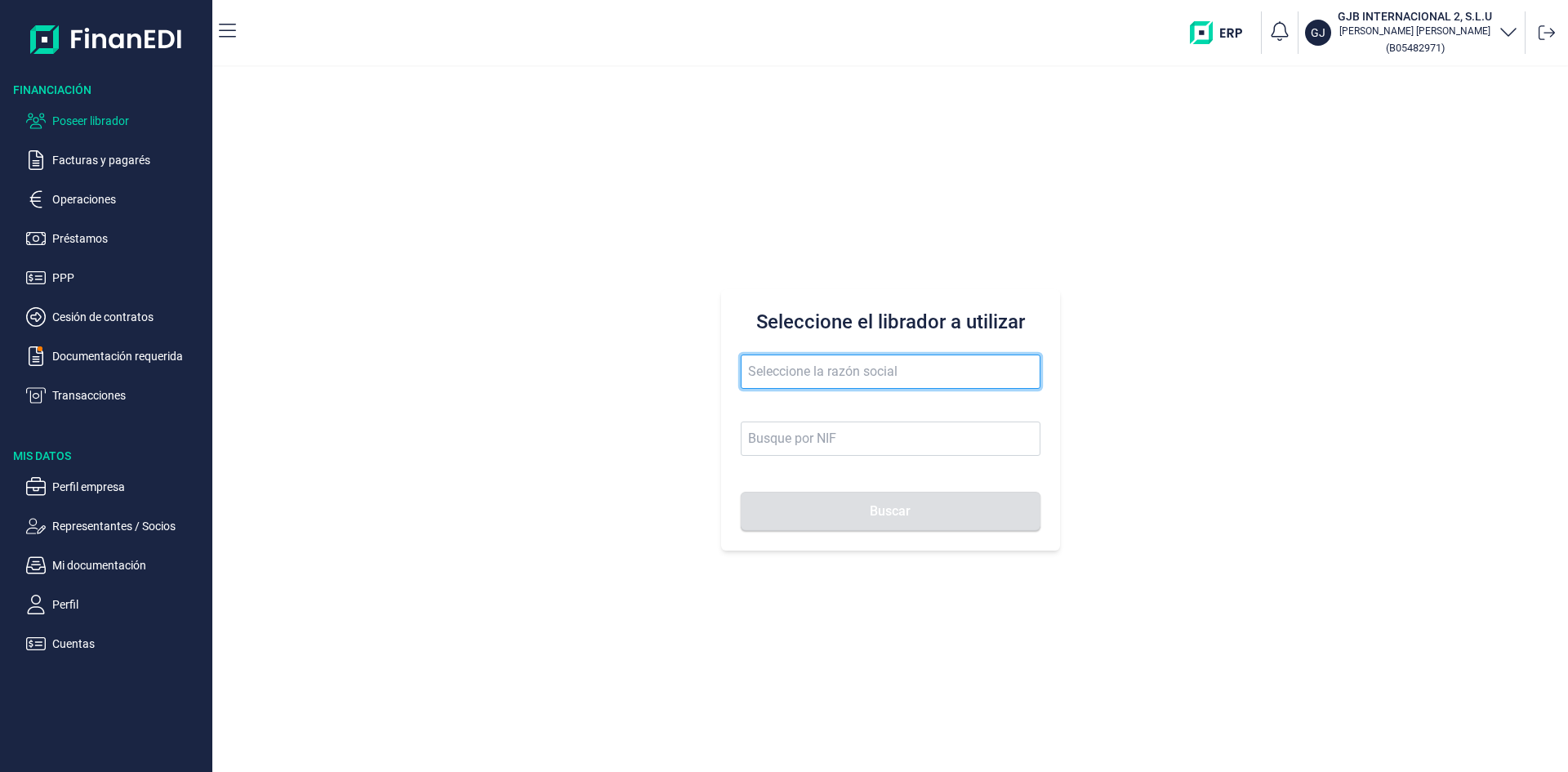
click at [859, 374] on input "text" at bounding box center [891, 371] width 300 height 34
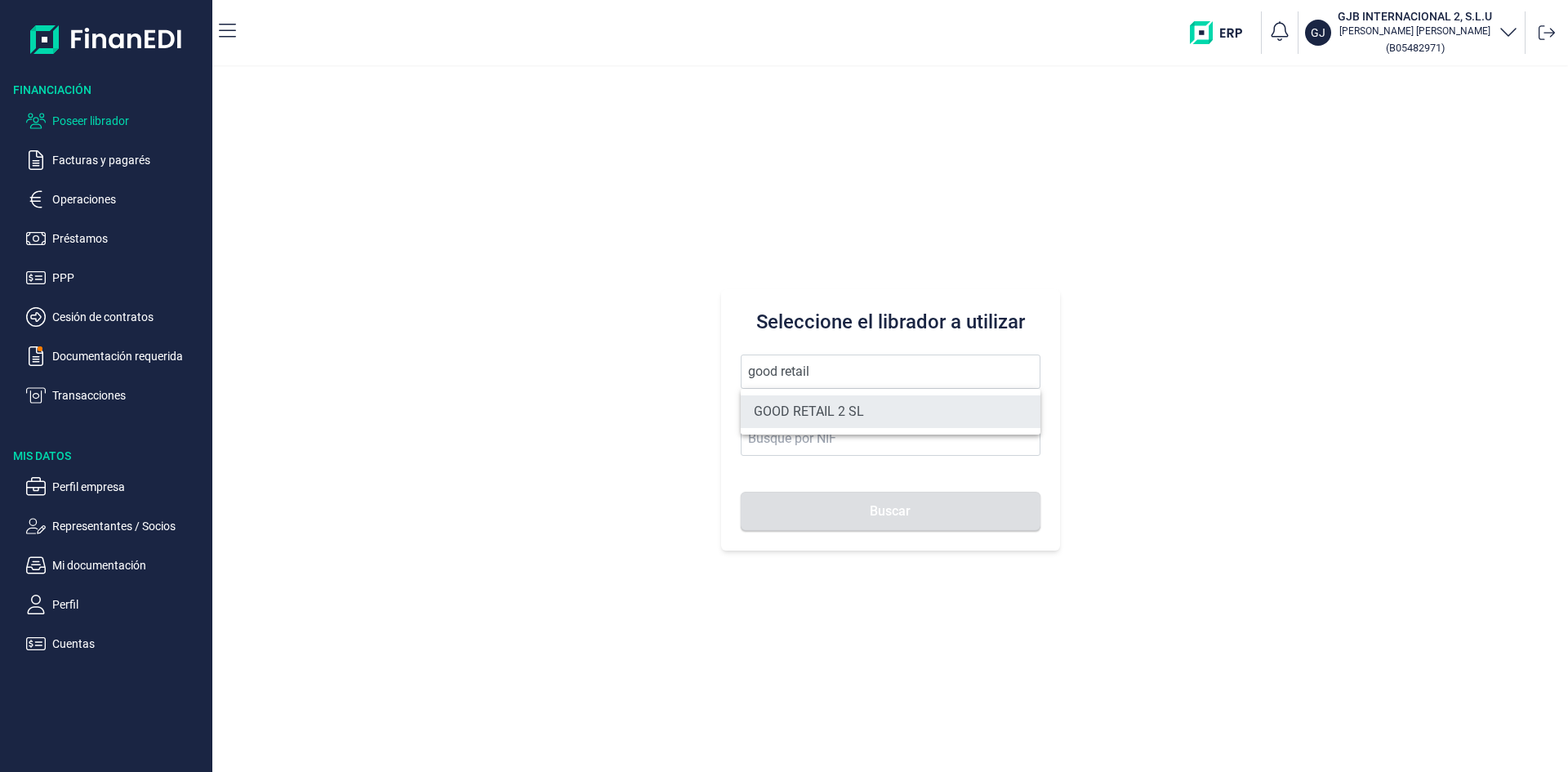
click at [857, 411] on li "GOOD RETAIL 2 SL" at bounding box center [891, 412] width 300 height 33
type input "GOOD RETAIL 2 SL"
type input "B05482914"
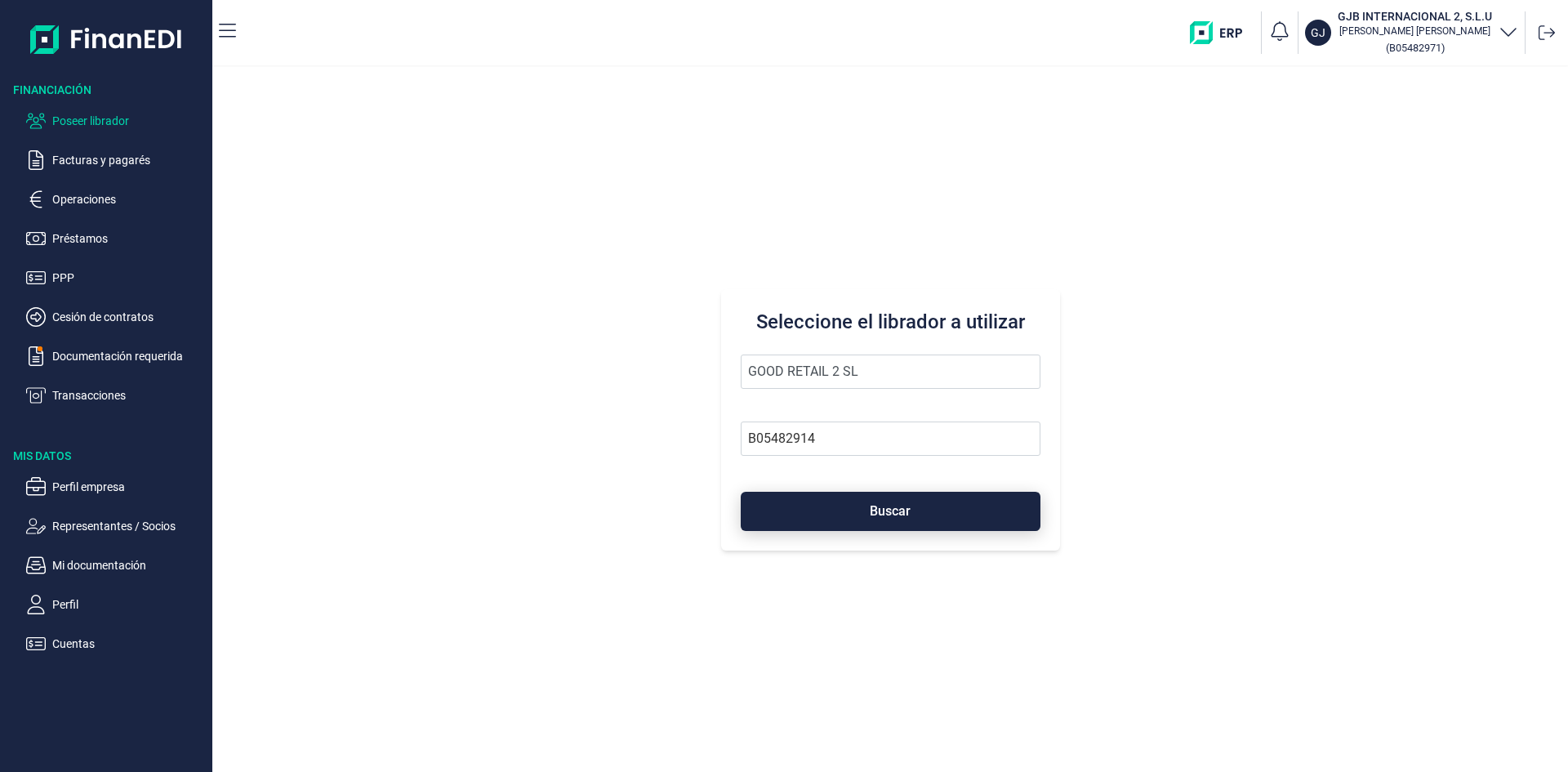
click at [887, 517] on span "Buscar" at bounding box center [889, 511] width 40 height 12
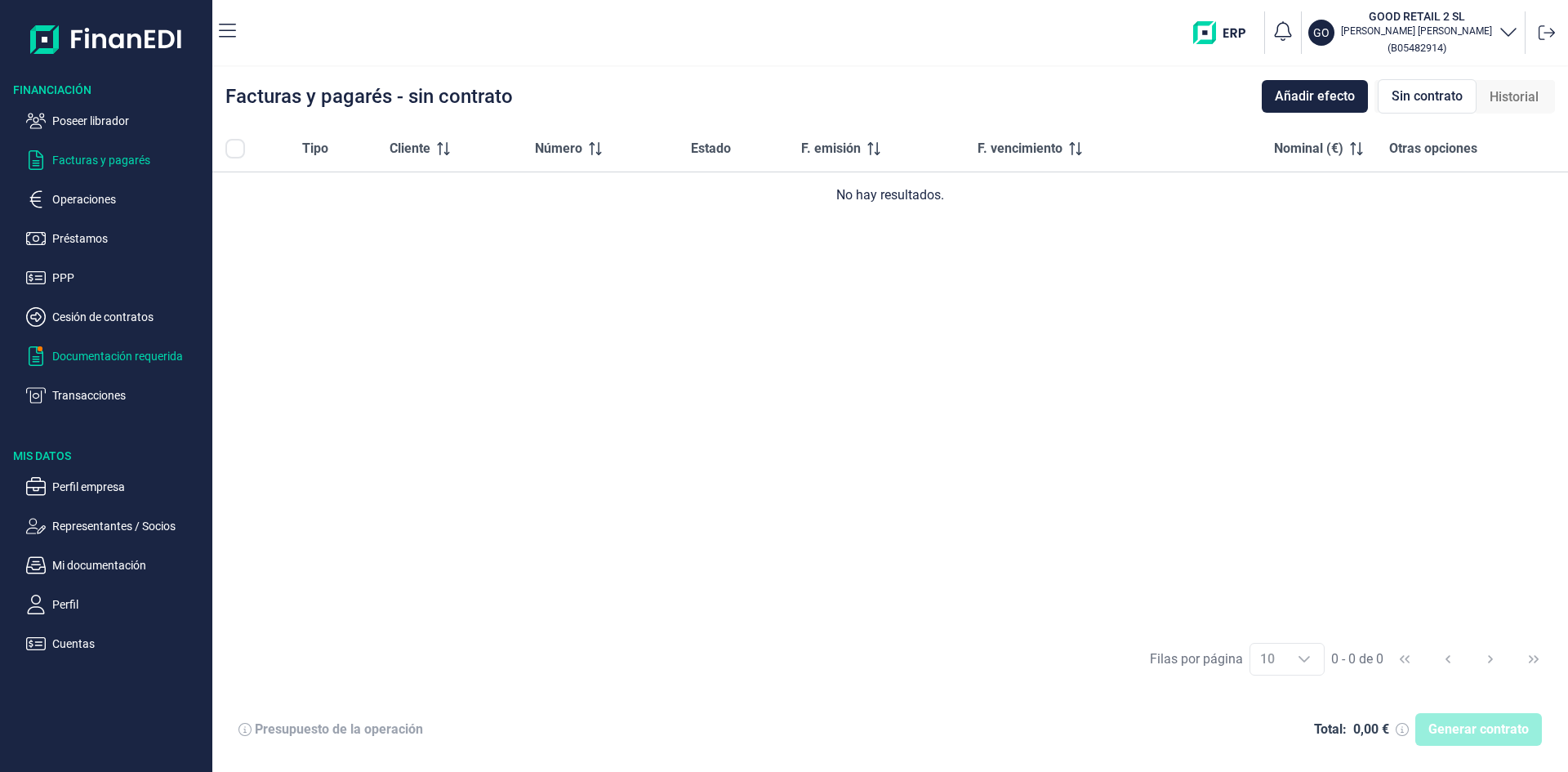
click at [128, 363] on p "Documentación requerida" at bounding box center [129, 356] width 153 height 20
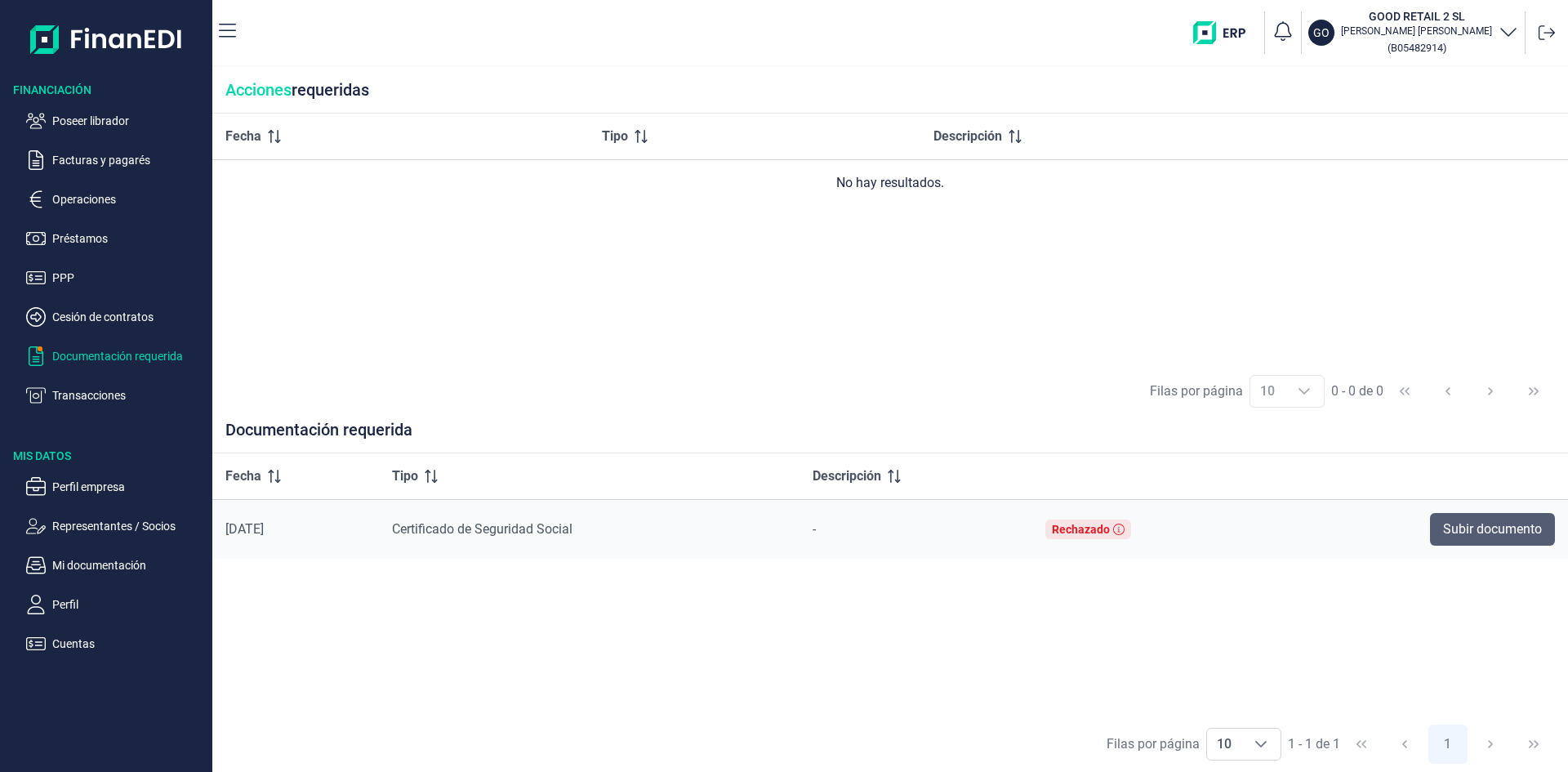
click at [1473, 529] on span "Subir documento" at bounding box center [1492, 529] width 99 height 20
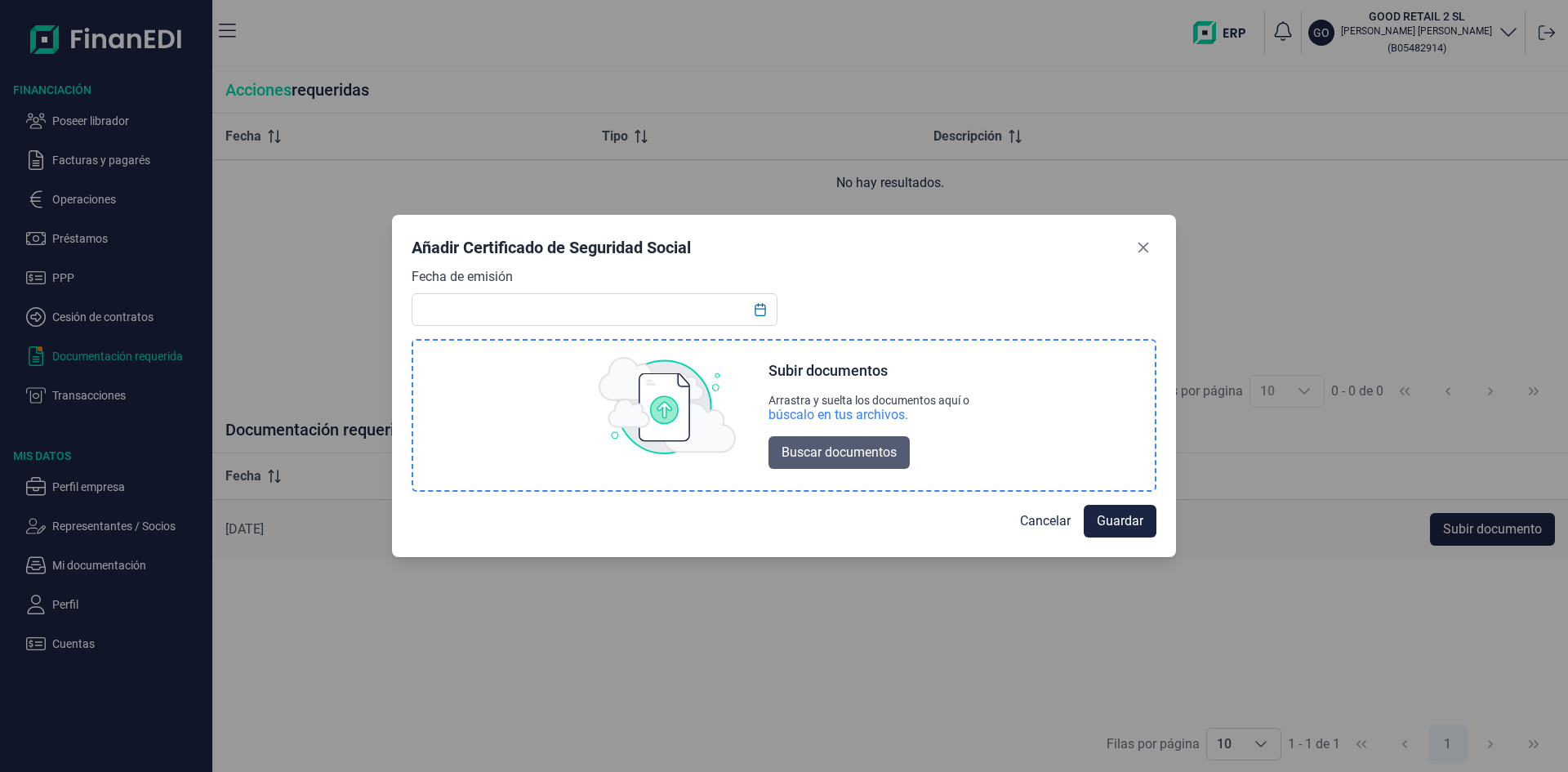
click at [868, 449] on span "Buscar documentos" at bounding box center [839, 452] width 115 height 20
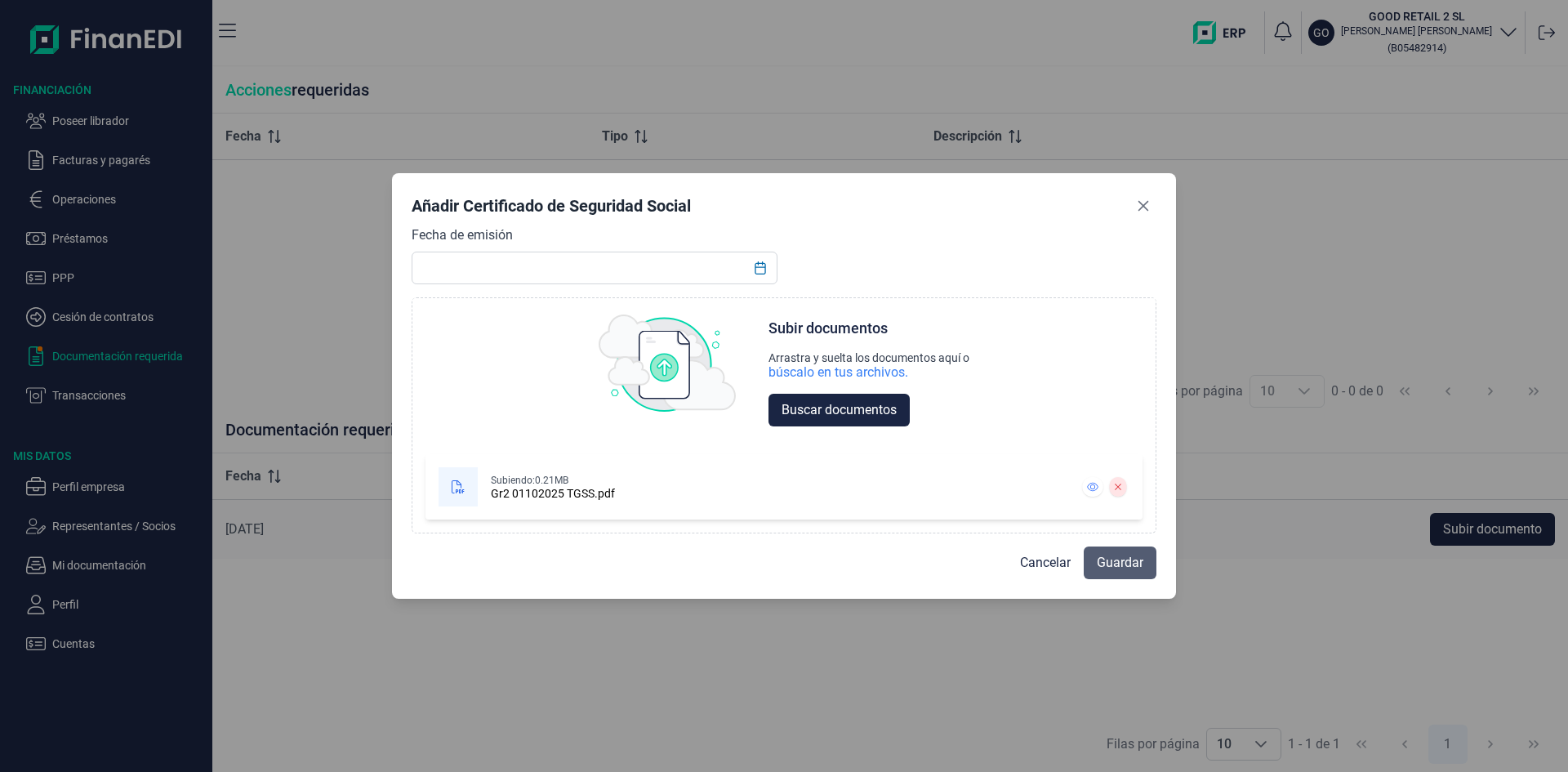
click at [1108, 556] on span "Guardar" at bounding box center [1120, 563] width 47 height 20
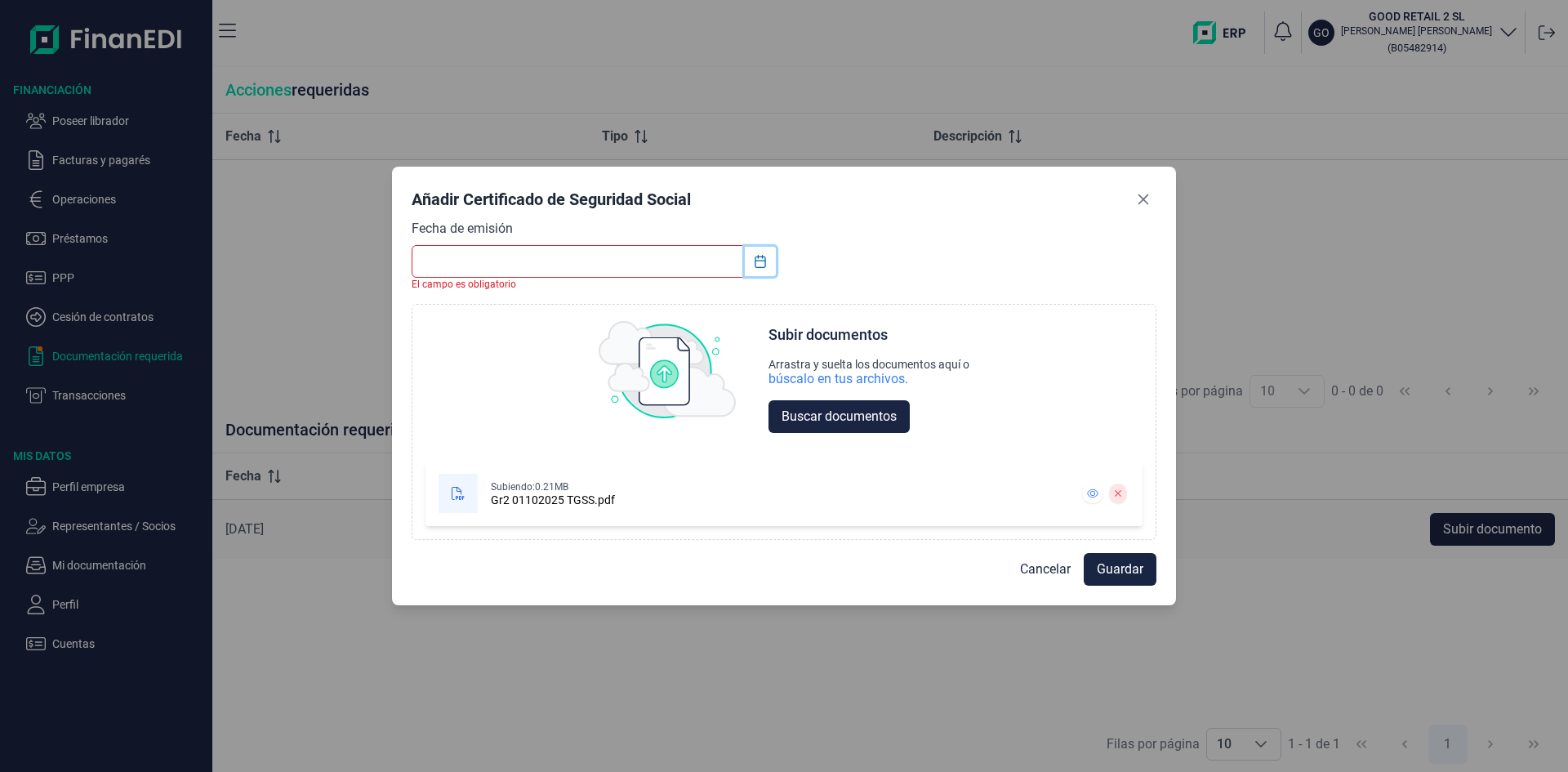
click at [759, 263] on icon "Choose Date" at bounding box center [760, 261] width 13 height 13
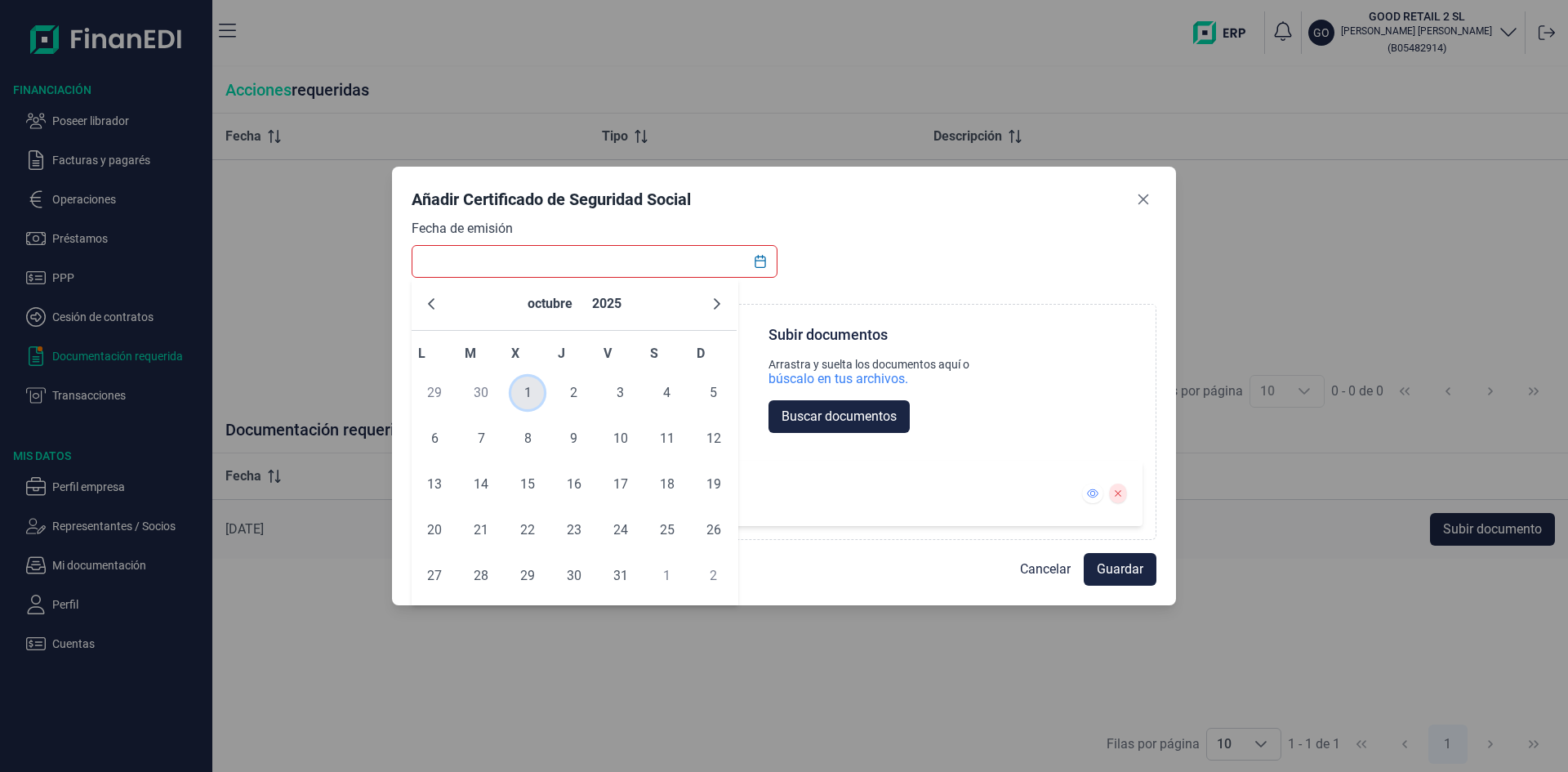
click at [519, 395] on span "1" at bounding box center [527, 393] width 33 height 33
type input "[DATE]"
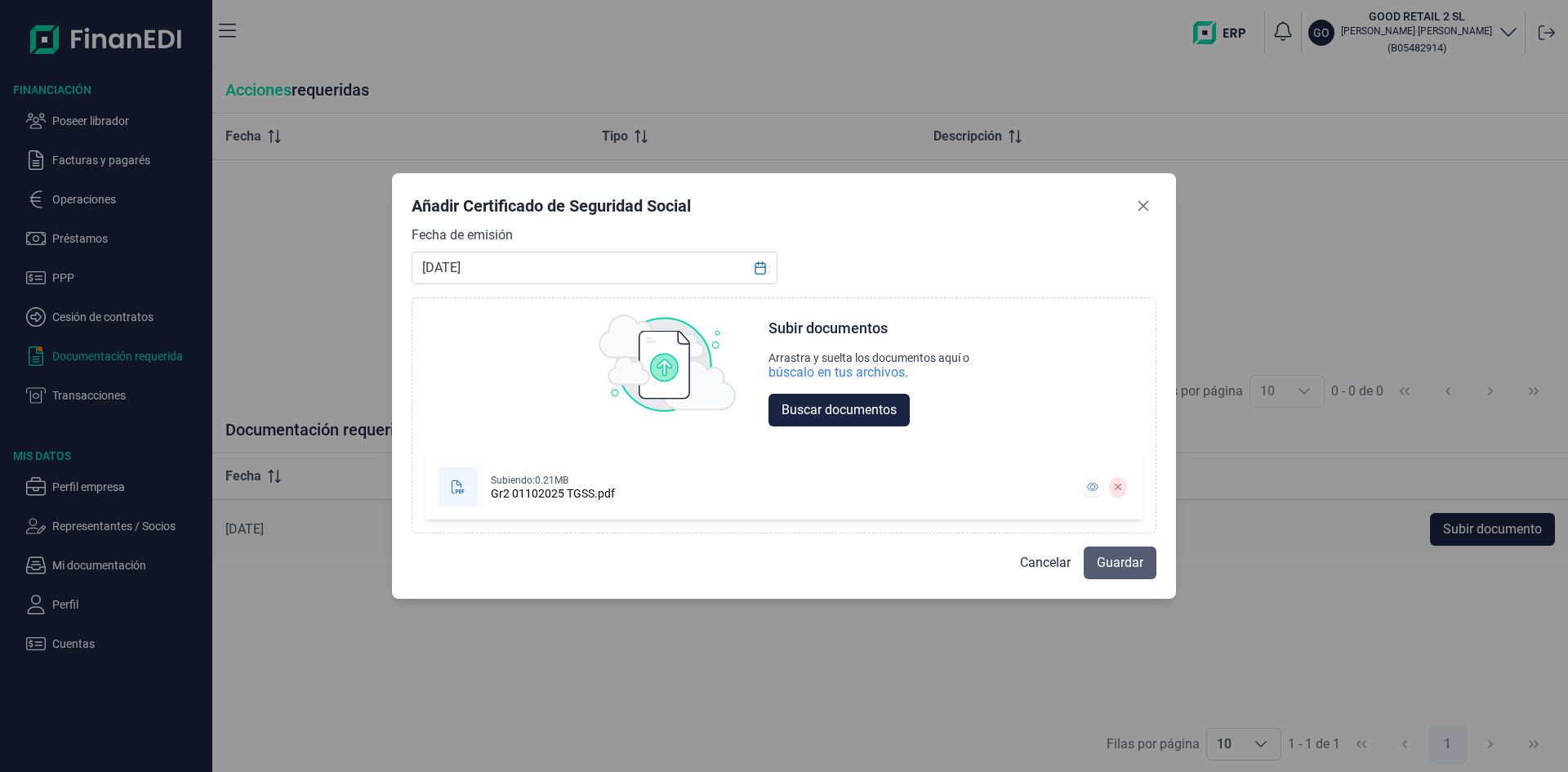
click at [1119, 568] on span "Guardar" at bounding box center [1120, 563] width 47 height 20
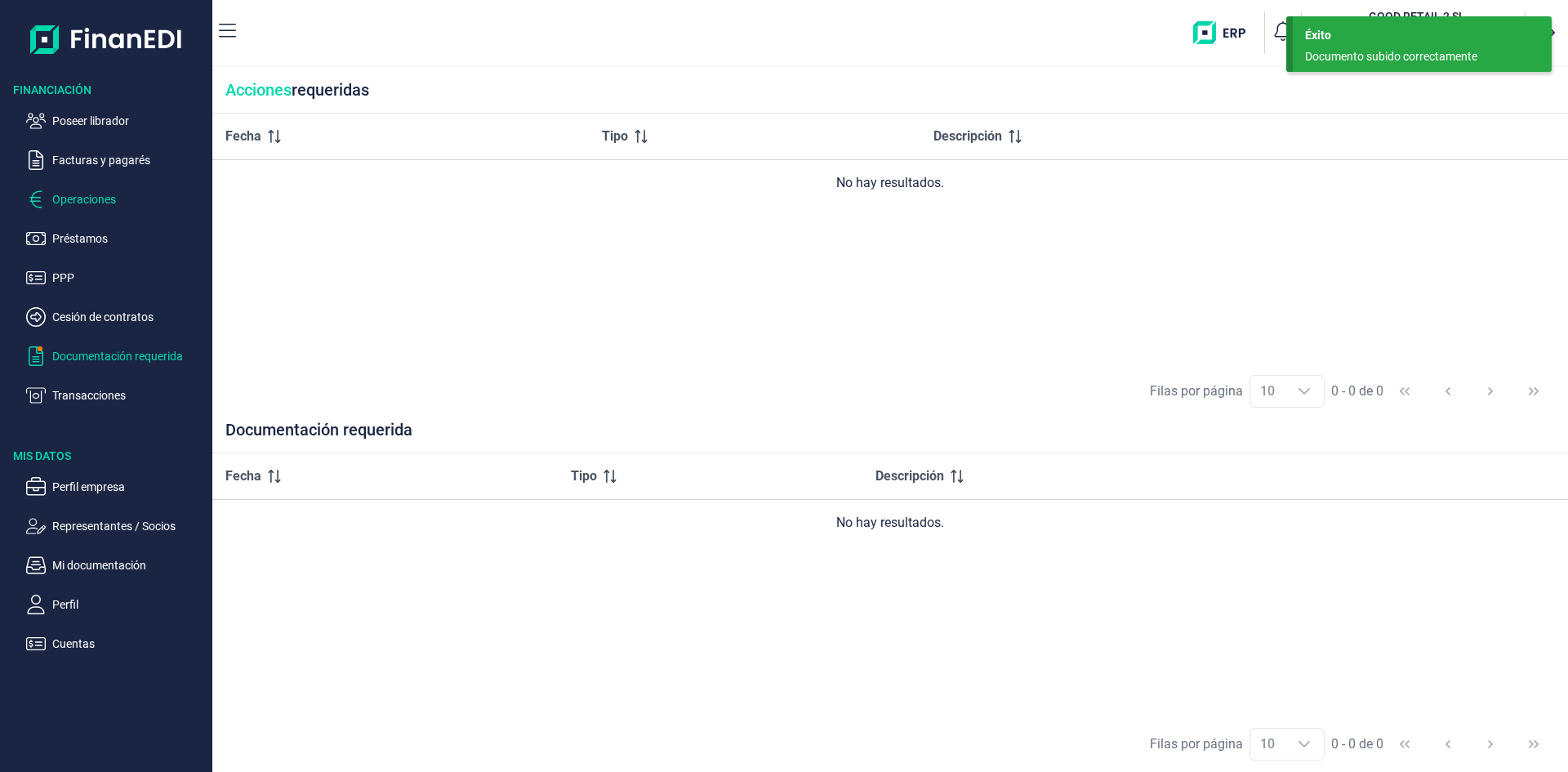
click at [103, 199] on p "Operaciones" at bounding box center [129, 199] width 153 height 20
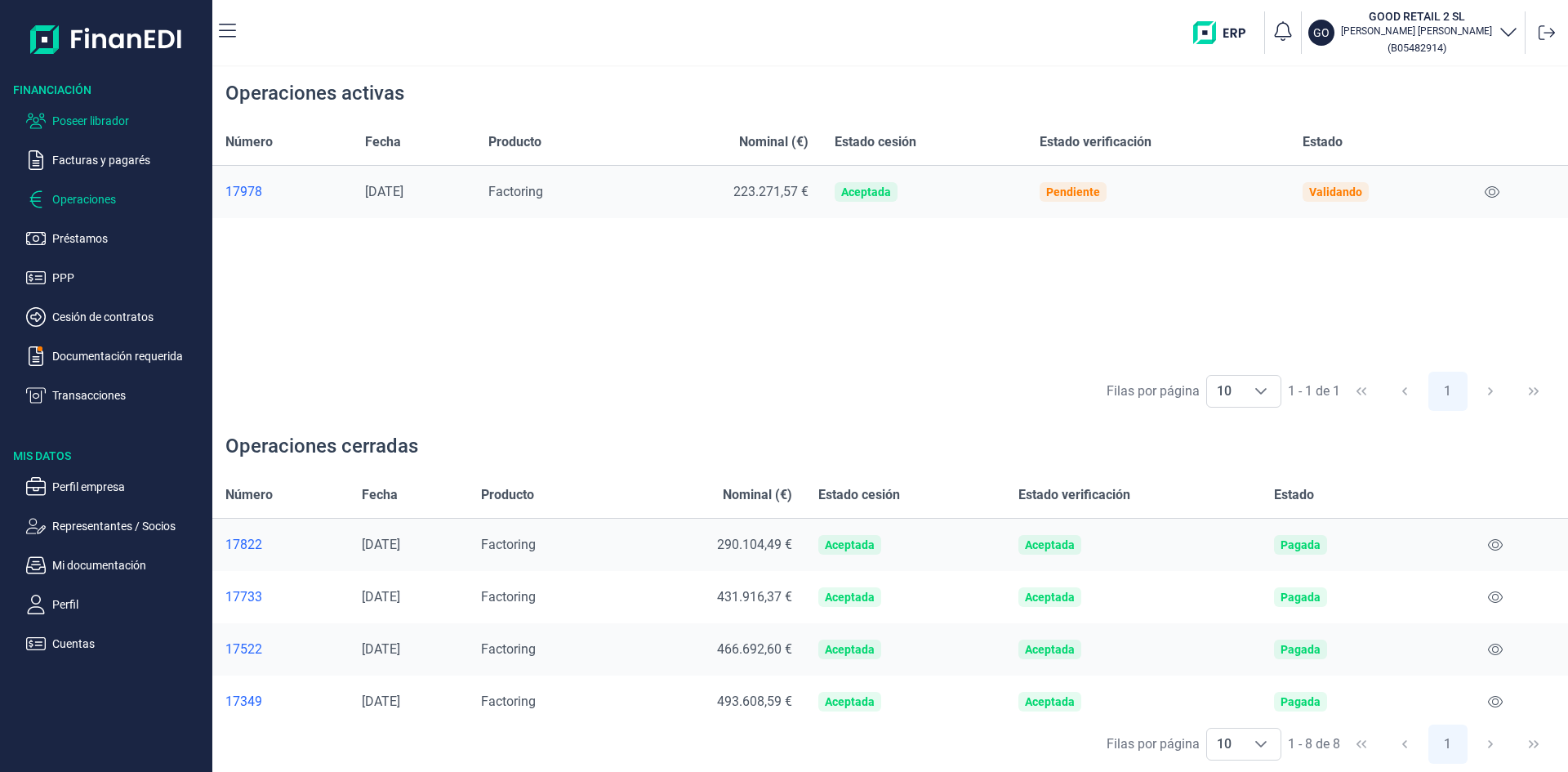
click at [111, 124] on p "Poseer librador" at bounding box center [129, 121] width 153 height 20
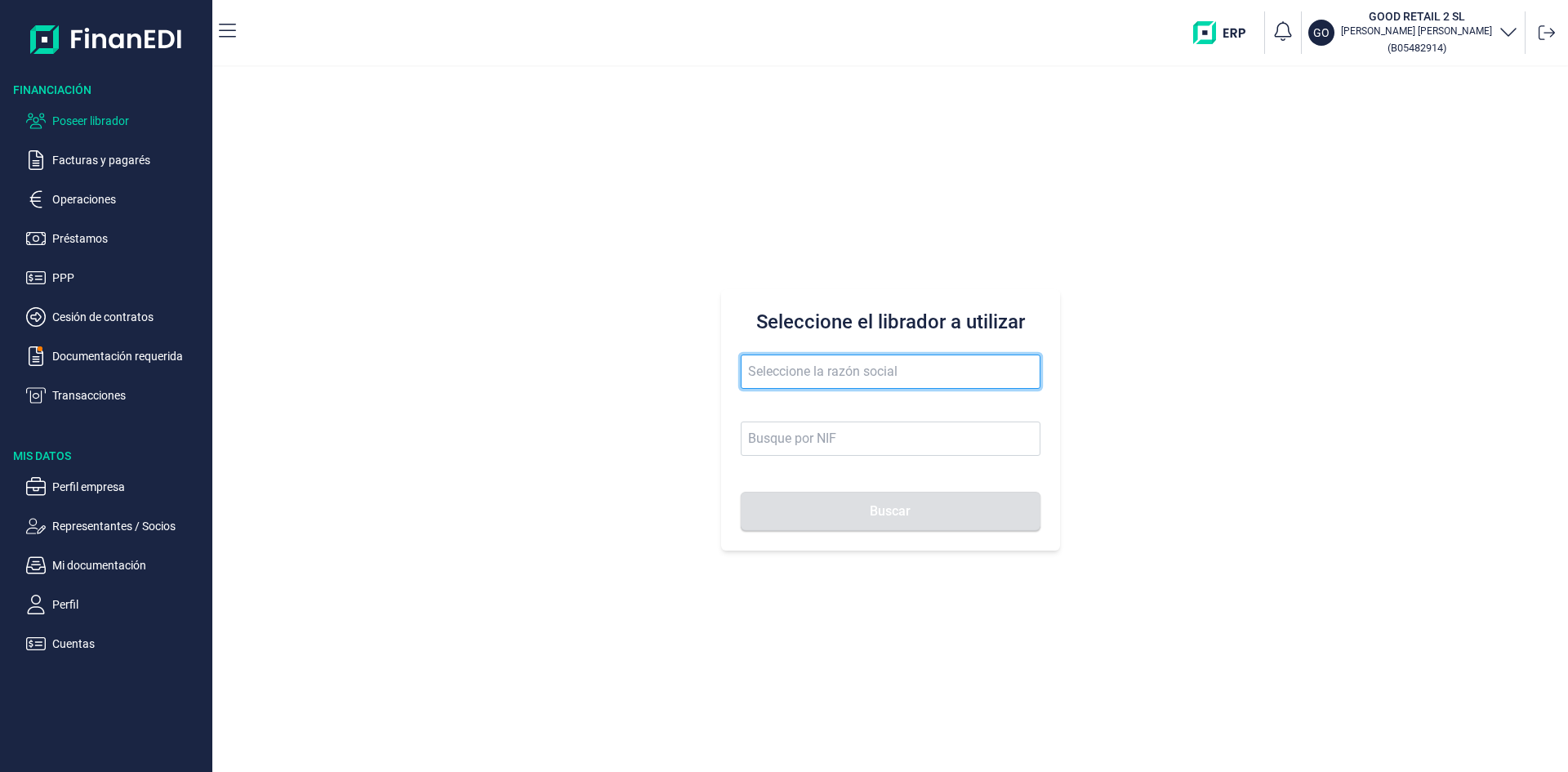
click at [804, 371] on input "text" at bounding box center [891, 371] width 300 height 34
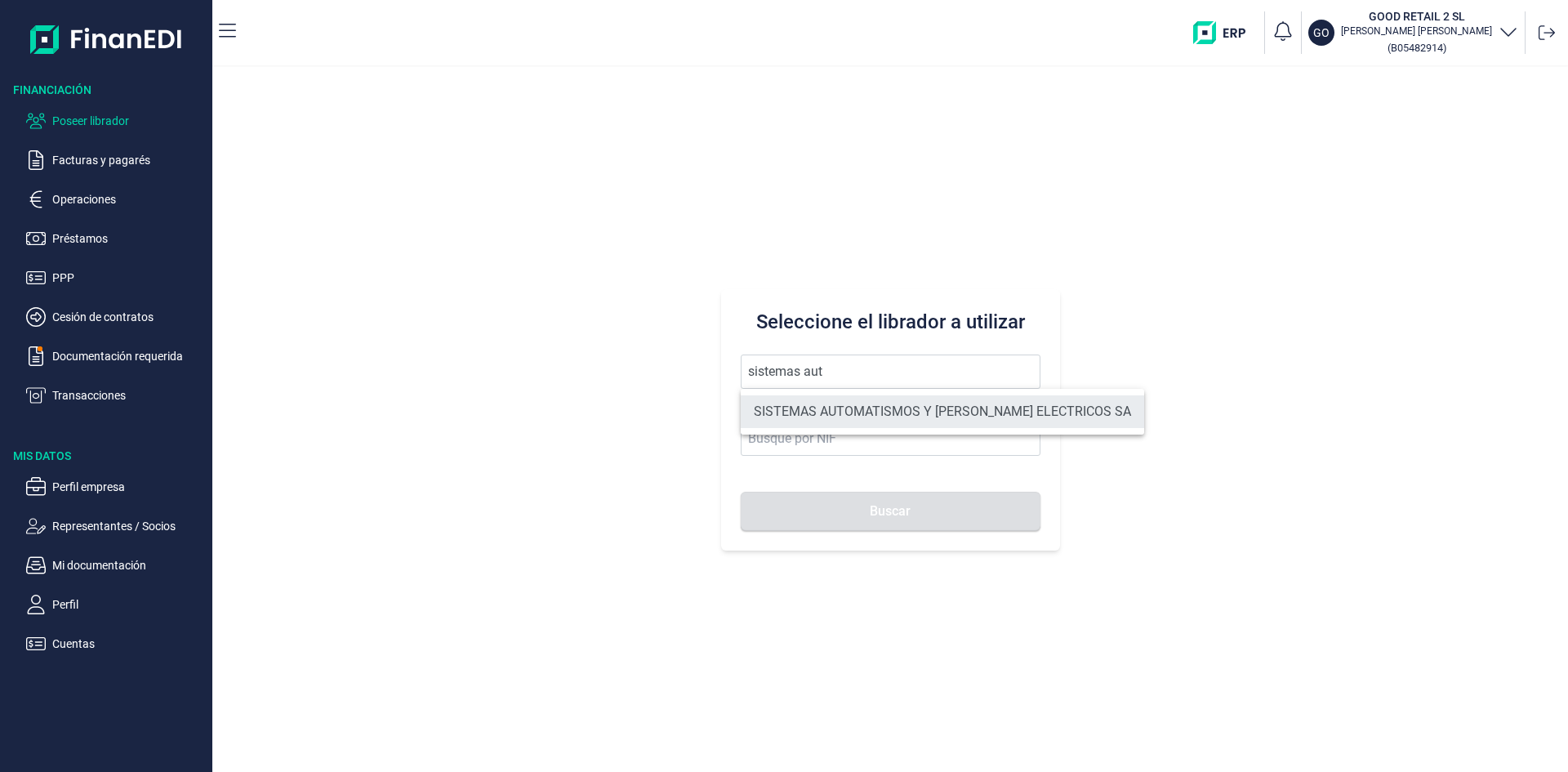
click at [824, 413] on li "SISTEMAS AUTOMATISMOS Y [PERSON_NAME] ELECTRICOS SA" at bounding box center [943, 412] width 403 height 33
type input "SISTEMAS AUTOMATISMOS Y [PERSON_NAME] ELECTRICOS SA"
type input "A79479515"
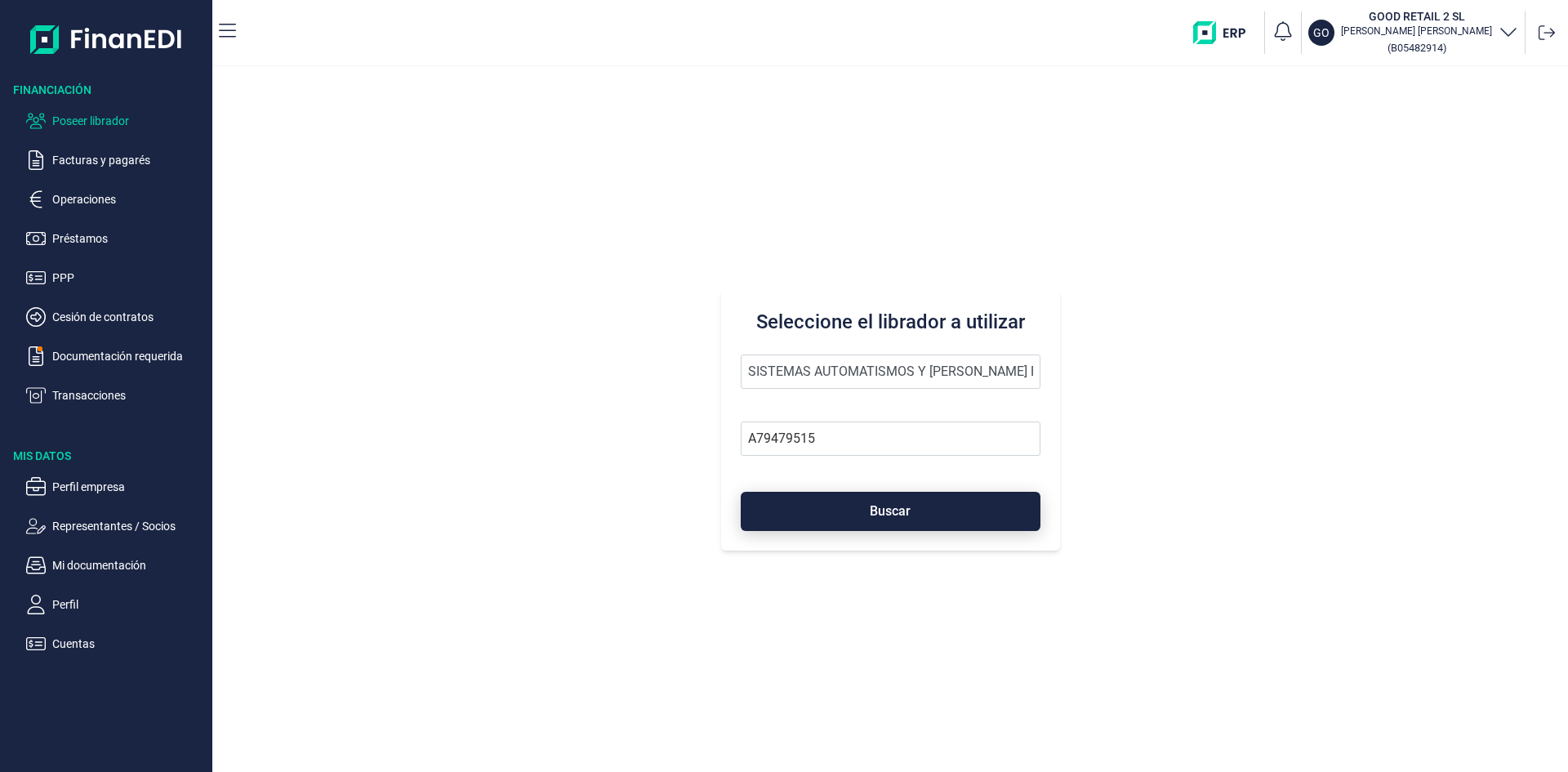
click at [861, 517] on button "Buscar" at bounding box center [891, 511] width 300 height 39
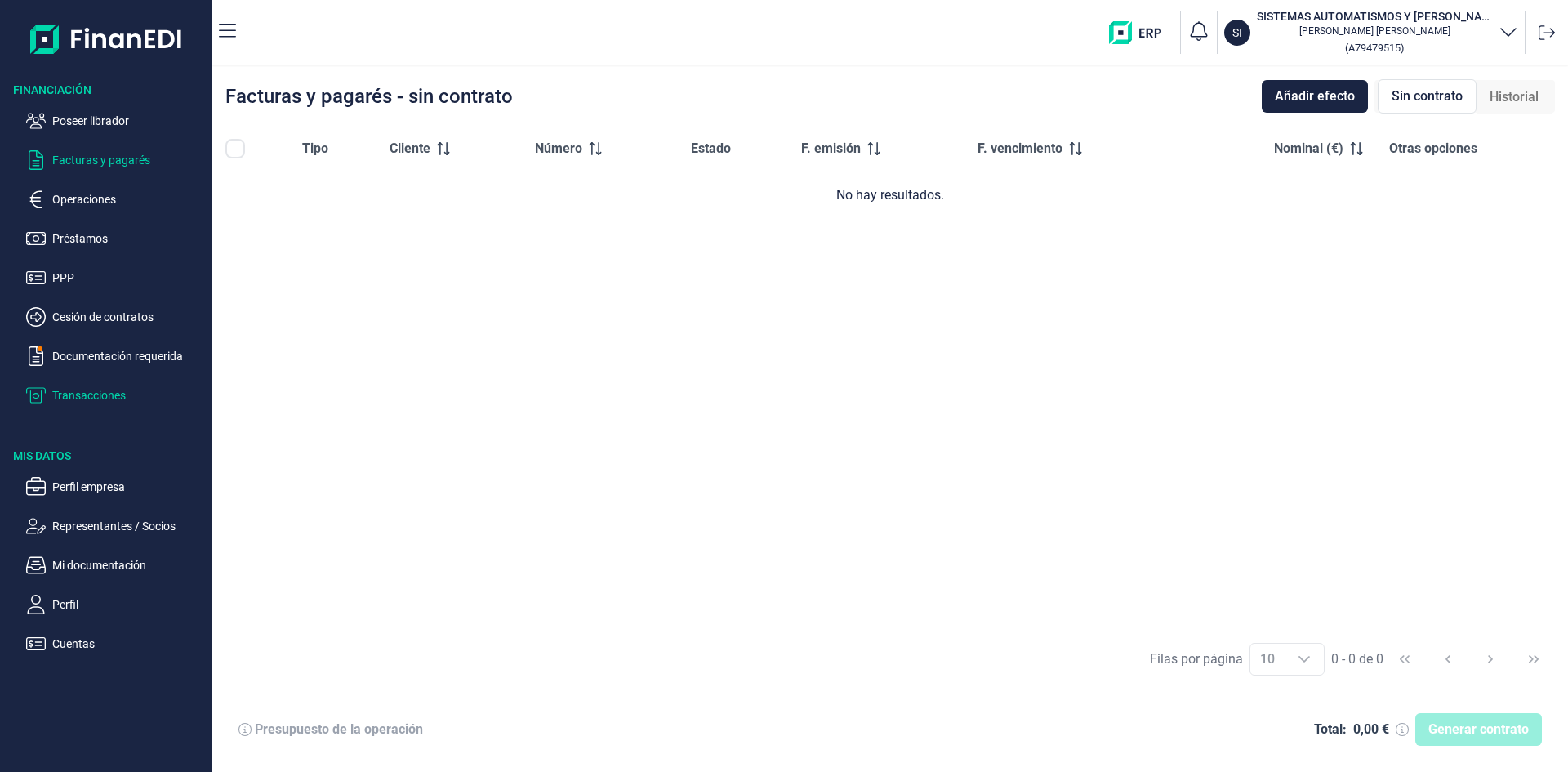
click at [101, 395] on p "Transacciones" at bounding box center [129, 395] width 153 height 20
